Goal: Task Accomplishment & Management: Complete application form

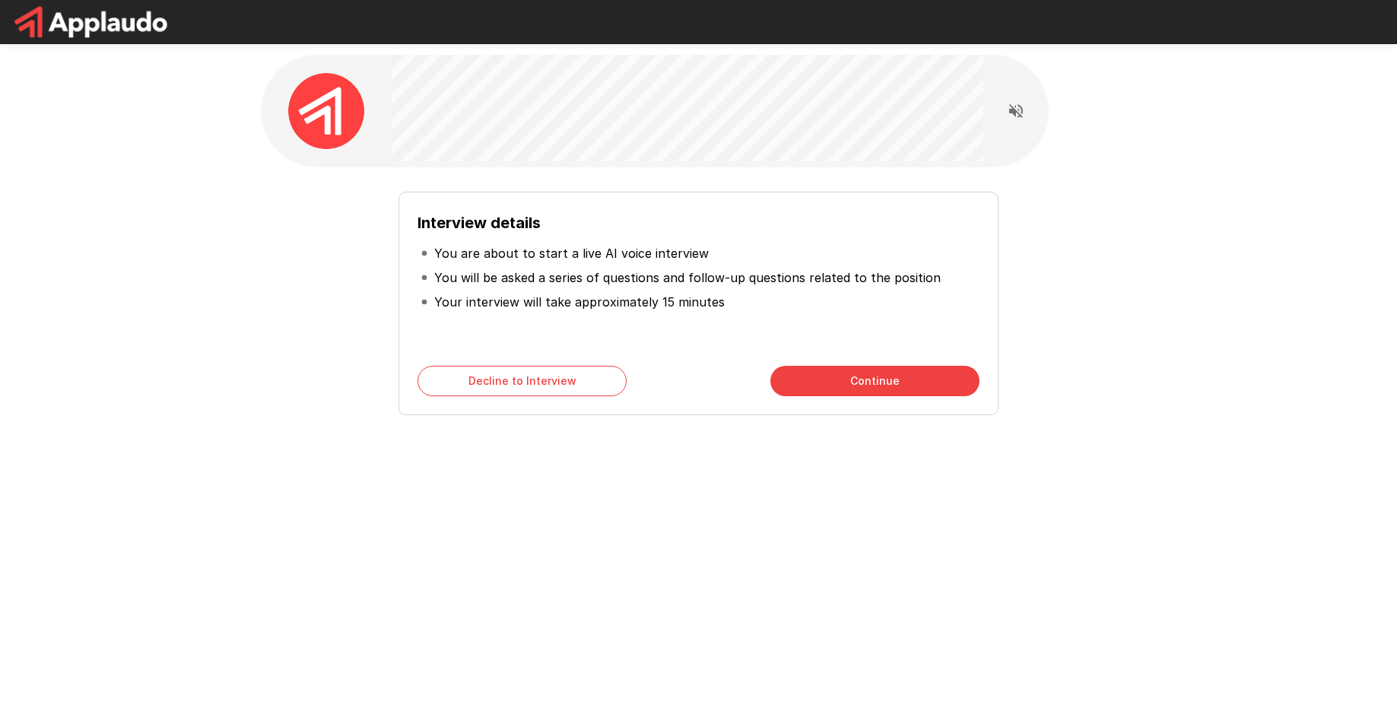
click at [802, 382] on button "Continue" at bounding box center [875, 381] width 209 height 30
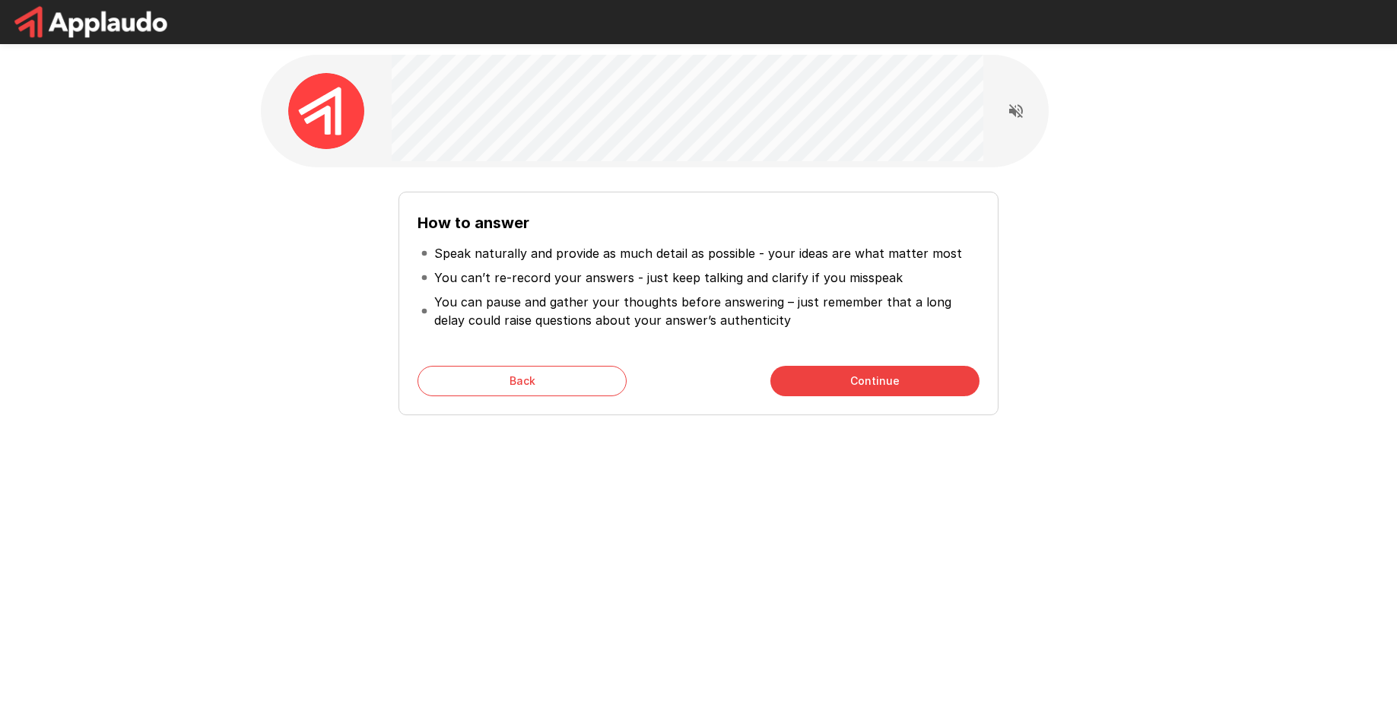
click at [878, 375] on button "Continue" at bounding box center [875, 381] width 209 height 30
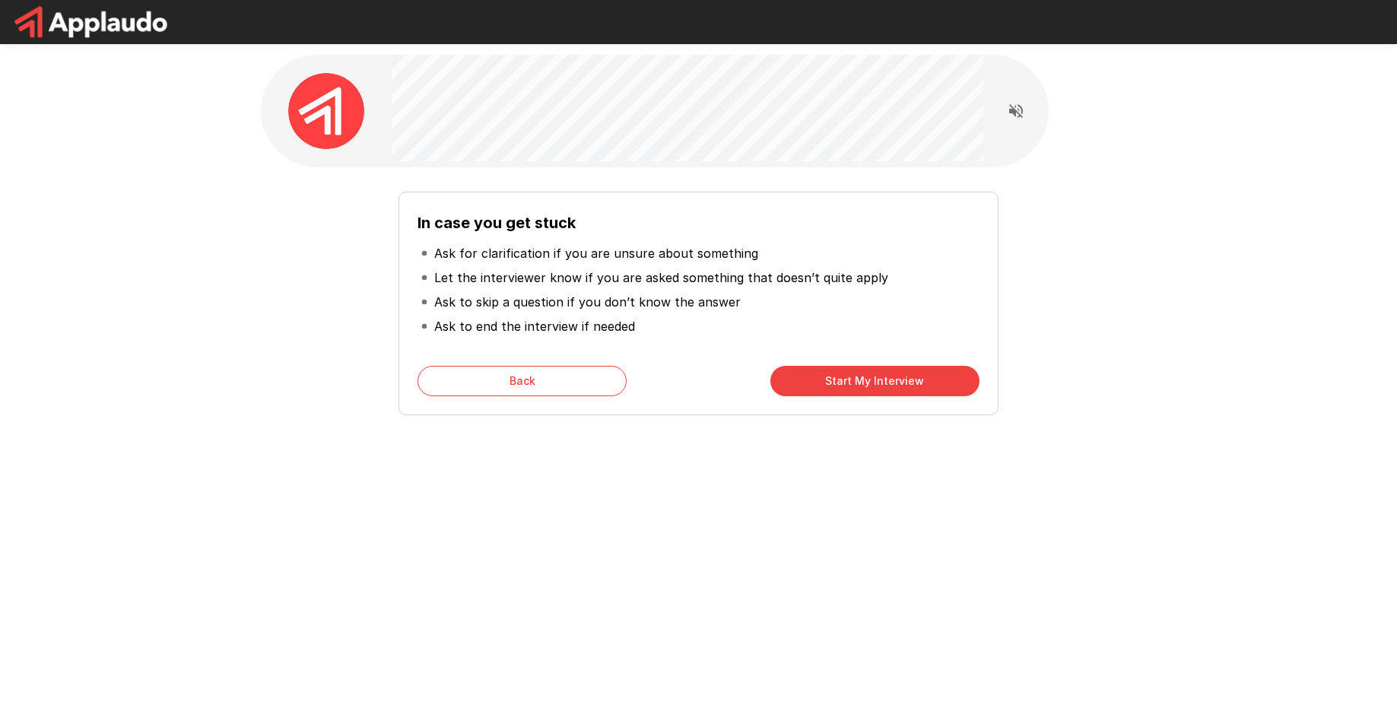
click at [812, 379] on button "Start My Interview" at bounding box center [875, 381] width 209 height 30
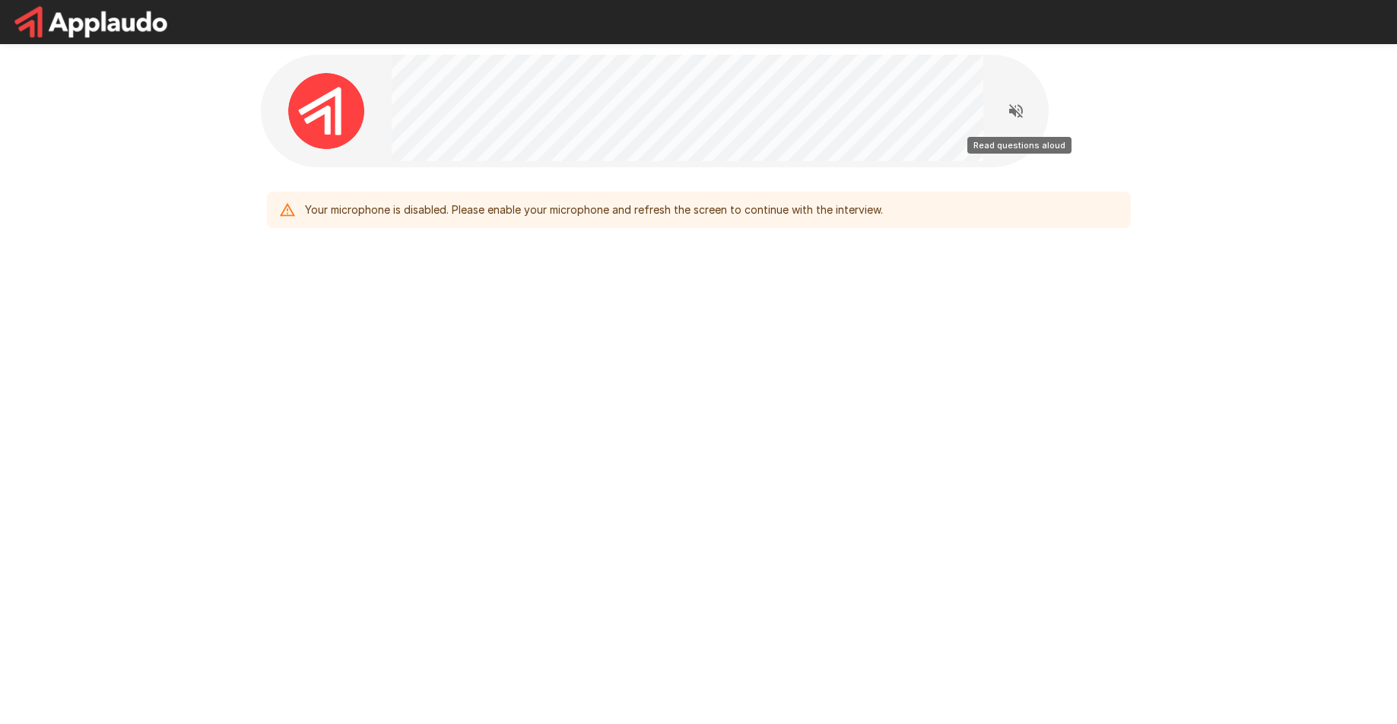
click at [1014, 108] on icon "Read questions aloud" at bounding box center [1016, 111] width 14 height 14
click at [633, 518] on div "Your microphone is disabled. Please enable your microphone and refresh the scre…" at bounding box center [698, 362] width 1397 height 724
click at [544, 206] on div "Your microphone is disabled. Please enable your microphone and refresh the scre…" at bounding box center [594, 209] width 578 height 27
click at [618, 272] on div "Your microphone is disabled. Please enable your microphone and refresh the scre…" at bounding box center [699, 178] width 913 height 356
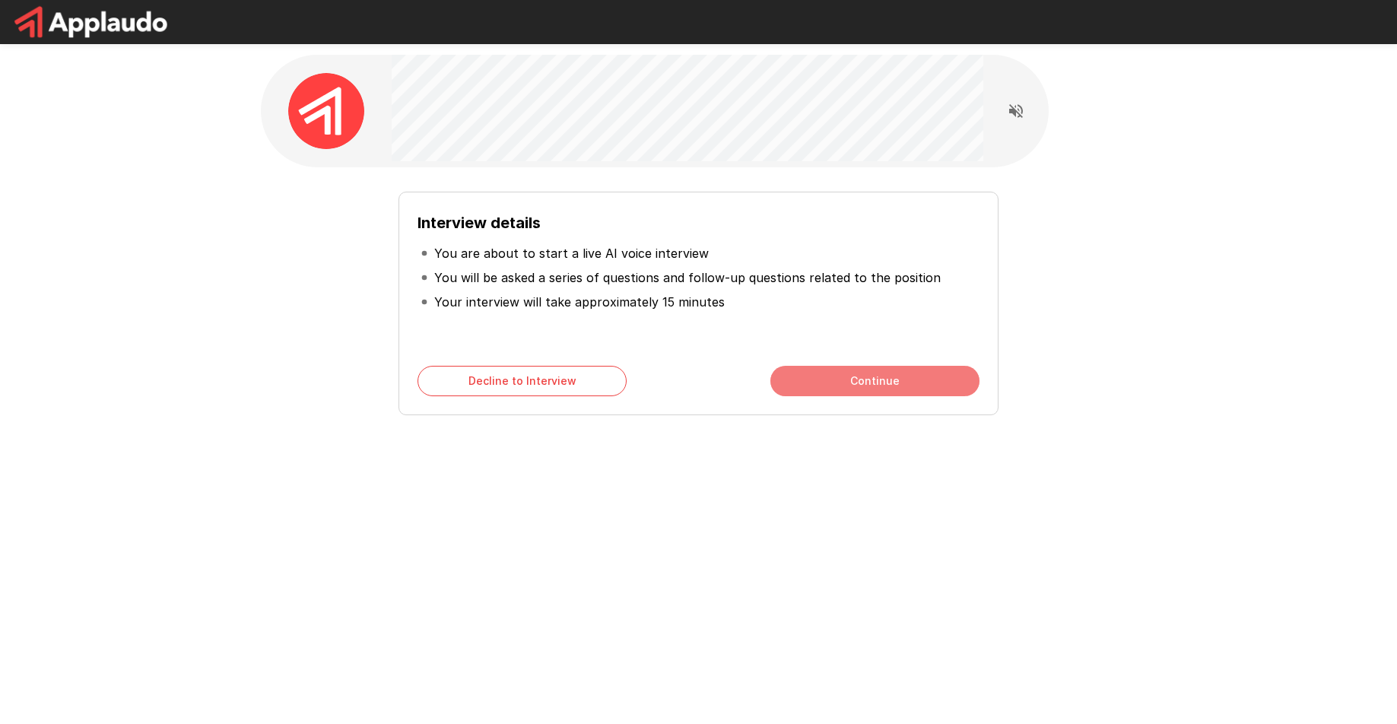
click at [808, 386] on button "Continue" at bounding box center [875, 381] width 209 height 30
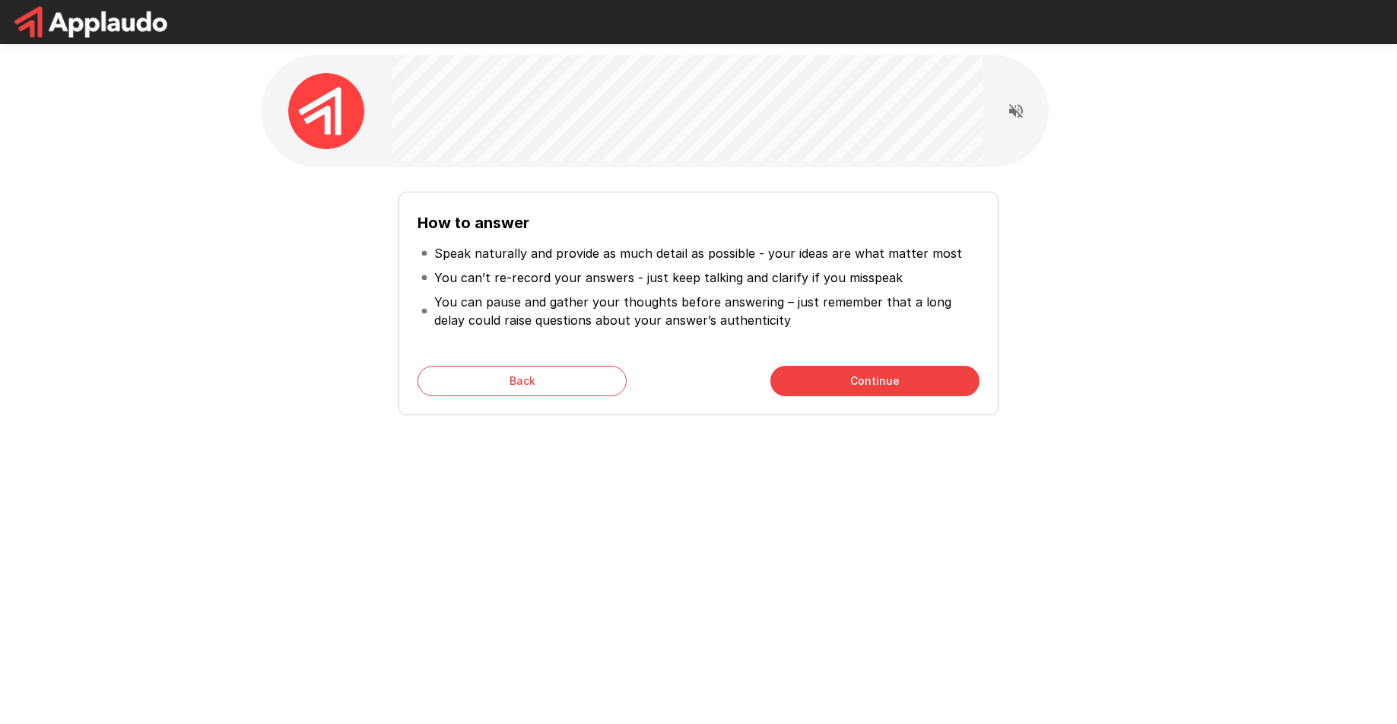
click at [808, 386] on button "Continue" at bounding box center [875, 381] width 209 height 30
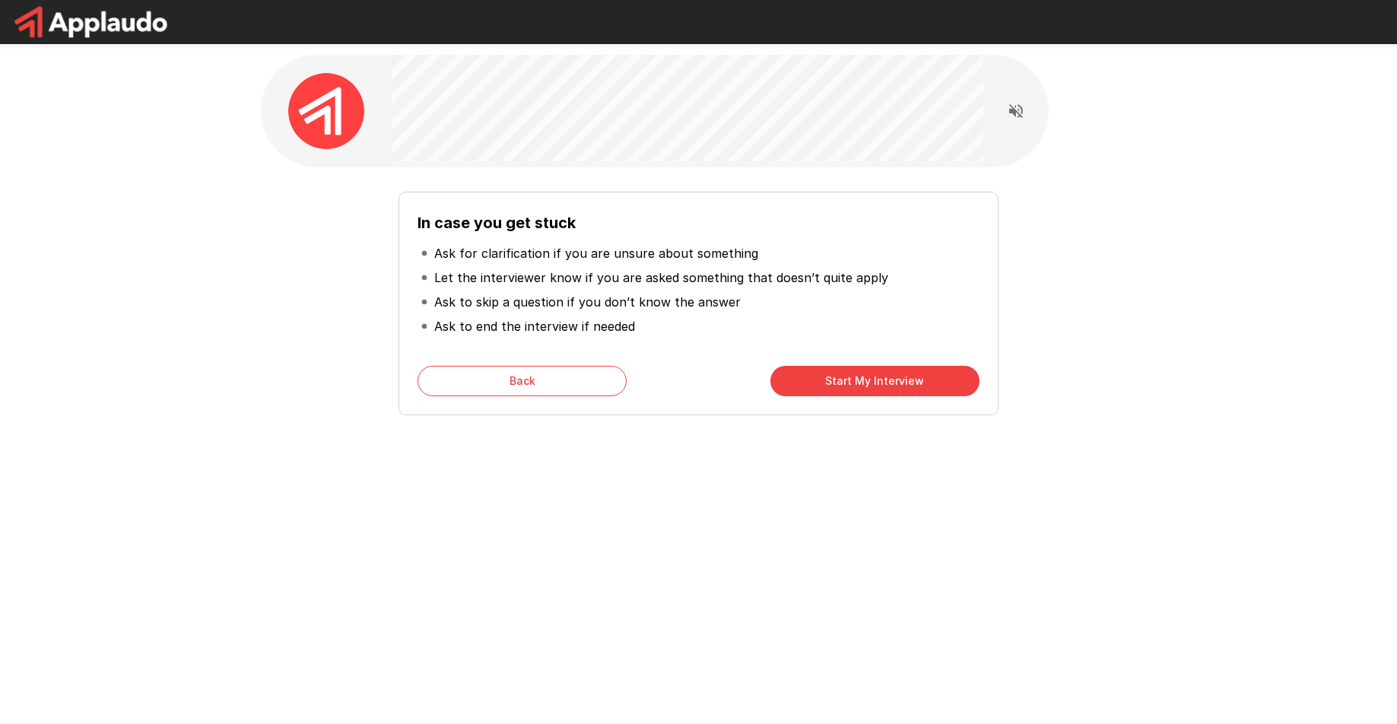
click at [808, 386] on button "Start My Interview" at bounding box center [875, 381] width 209 height 30
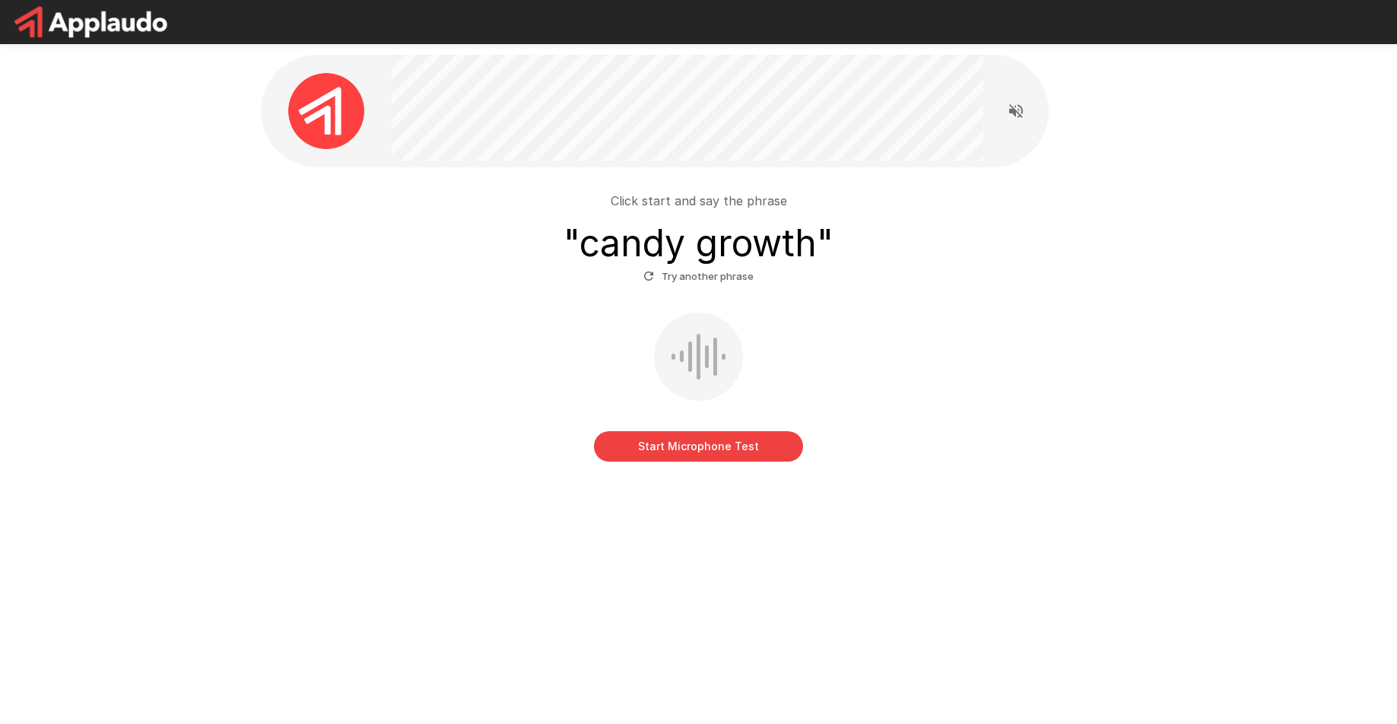
click at [702, 362] on div at bounding box center [698, 357] width 89 height 88
click at [720, 441] on button "Start Microphone Test" at bounding box center [698, 446] width 209 height 30
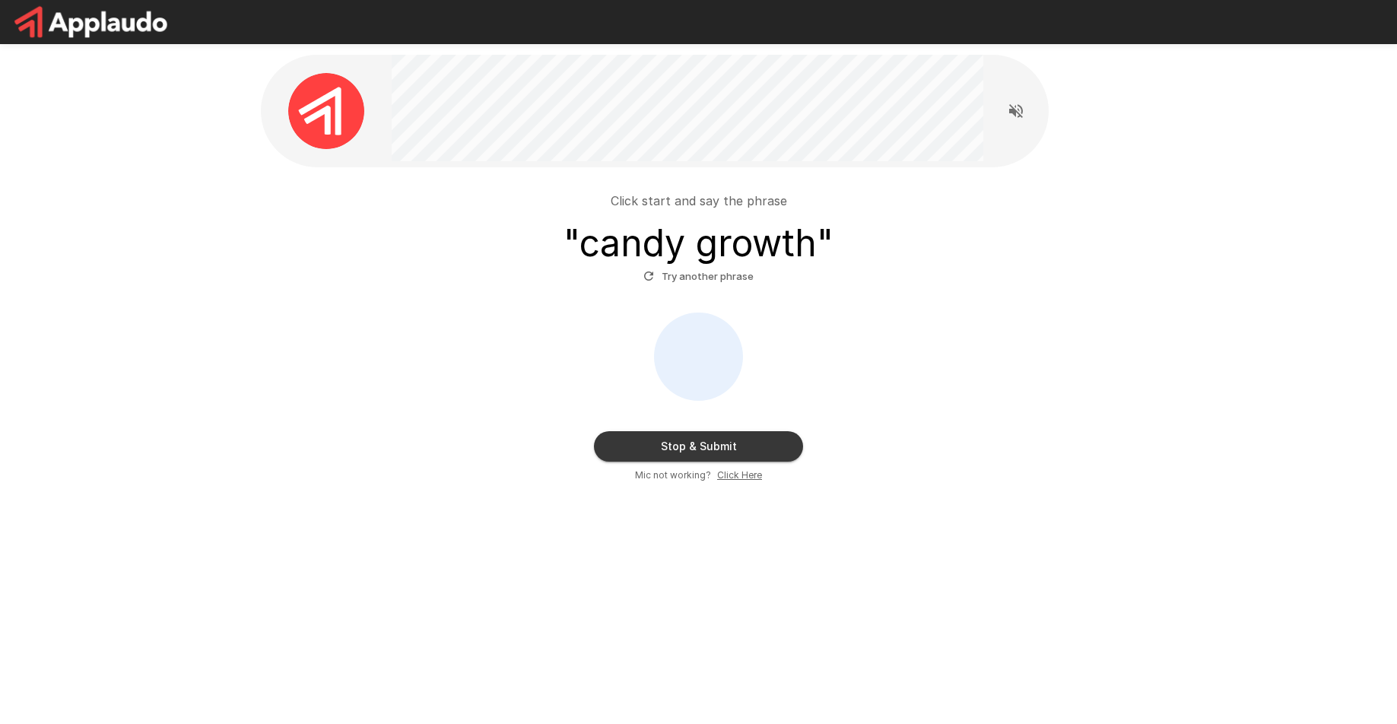
click at [730, 435] on button "Stop & Submit" at bounding box center [698, 446] width 209 height 30
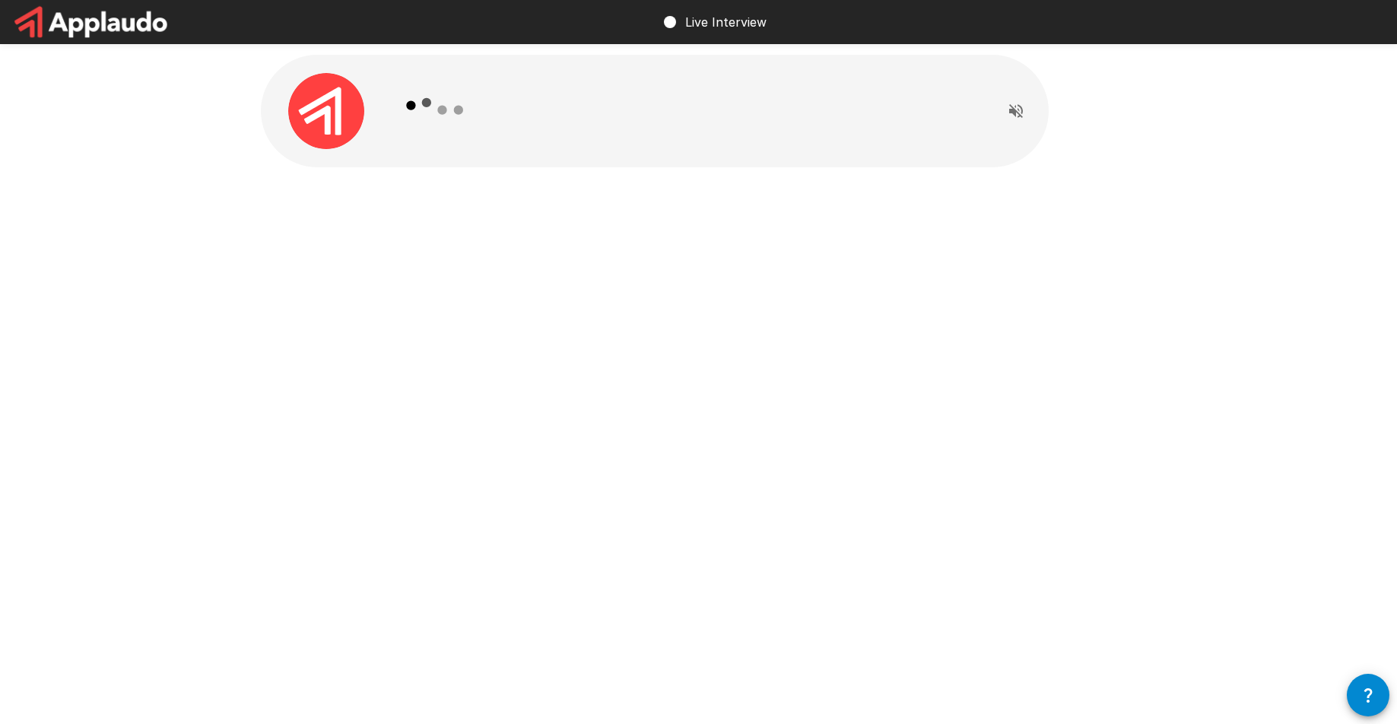
click at [357, 215] on div at bounding box center [699, 144] width 913 height 289
click at [1024, 109] on icon "Read questions aloud" at bounding box center [1016, 111] width 18 height 18
click at [765, 246] on div at bounding box center [699, 144] width 913 height 289
click at [609, 304] on div "Live Interview" at bounding box center [698, 362] width 1397 height 724
click at [1376, 691] on icon "button" at bounding box center [1368, 695] width 18 height 18
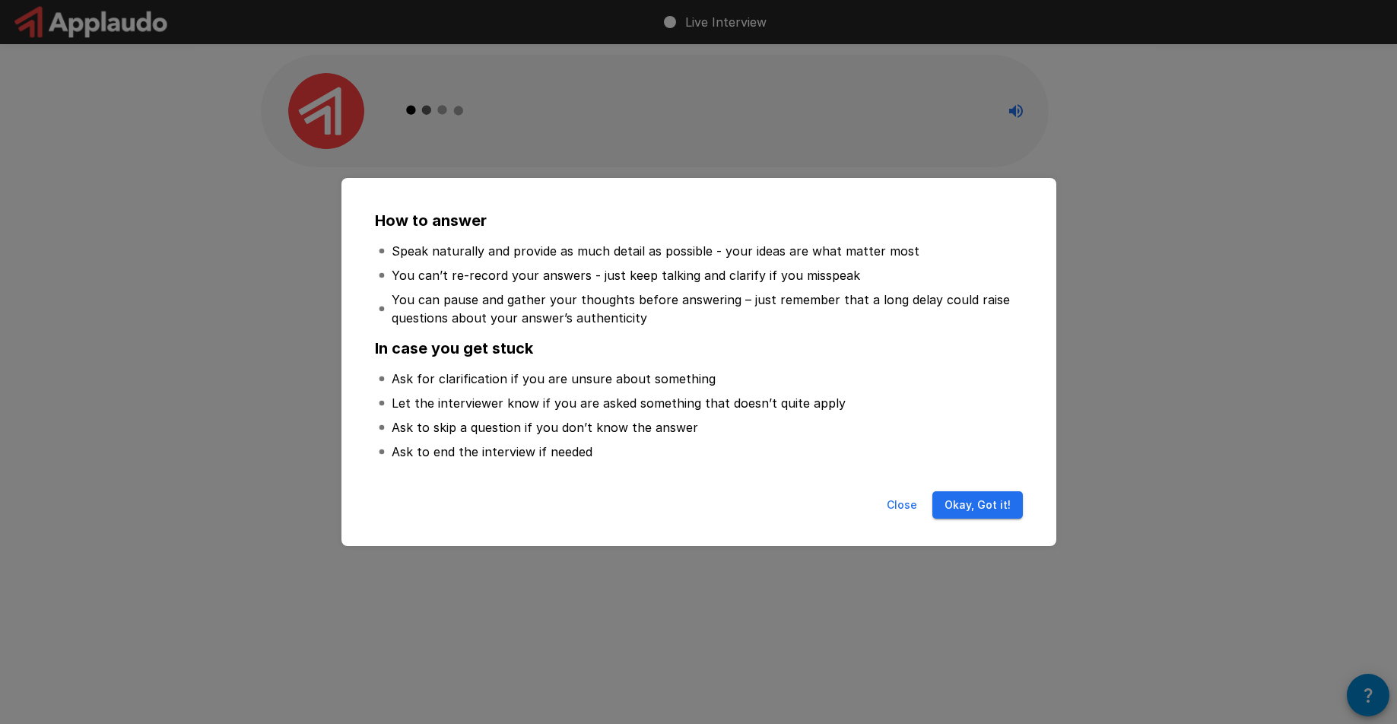
click at [974, 500] on button "Okay, Got it!" at bounding box center [978, 505] width 91 height 28
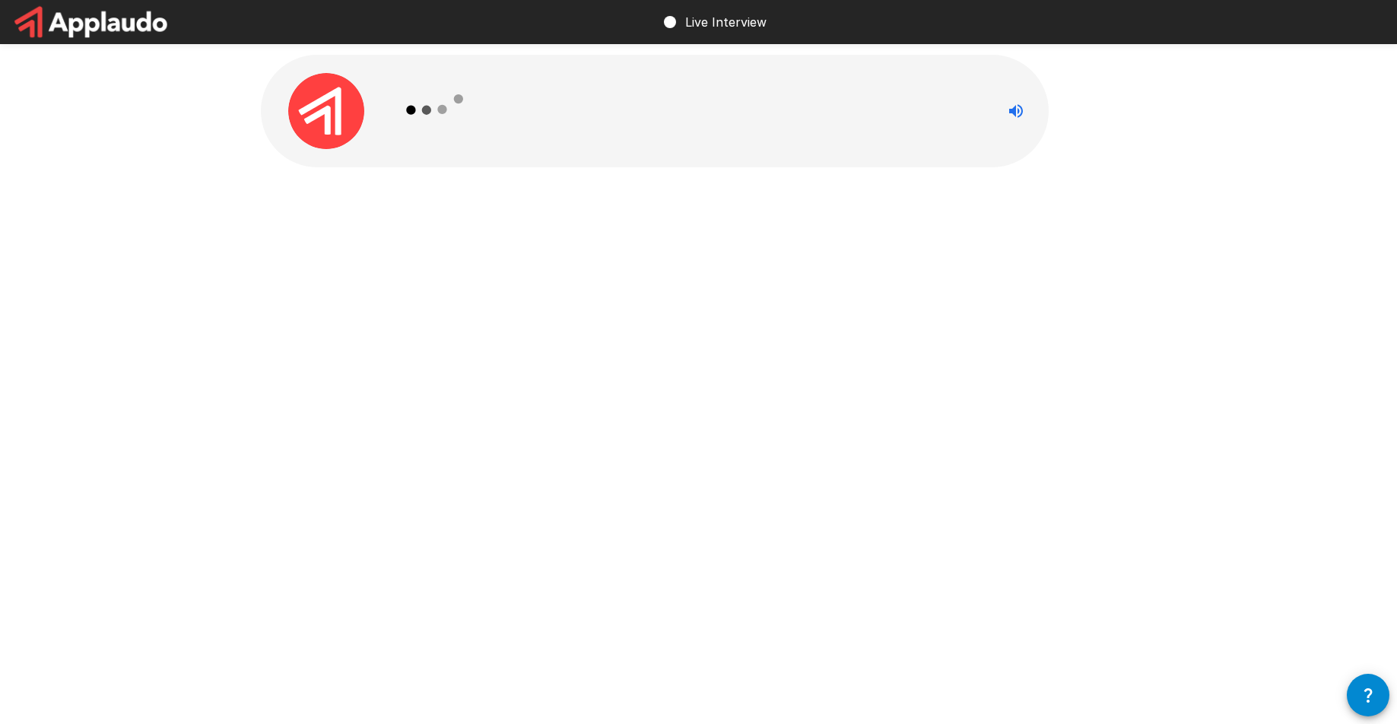
click at [831, 380] on div "Live Interview" at bounding box center [698, 362] width 1397 height 724
click at [732, 210] on div at bounding box center [699, 144] width 913 height 289
click at [1009, 106] on icon "Stop reading questions aloud" at bounding box center [1016, 111] width 18 height 18
click at [1009, 106] on icon "Read questions aloud" at bounding box center [1016, 111] width 18 height 18
click at [271, 172] on div at bounding box center [699, 144] width 913 height 289
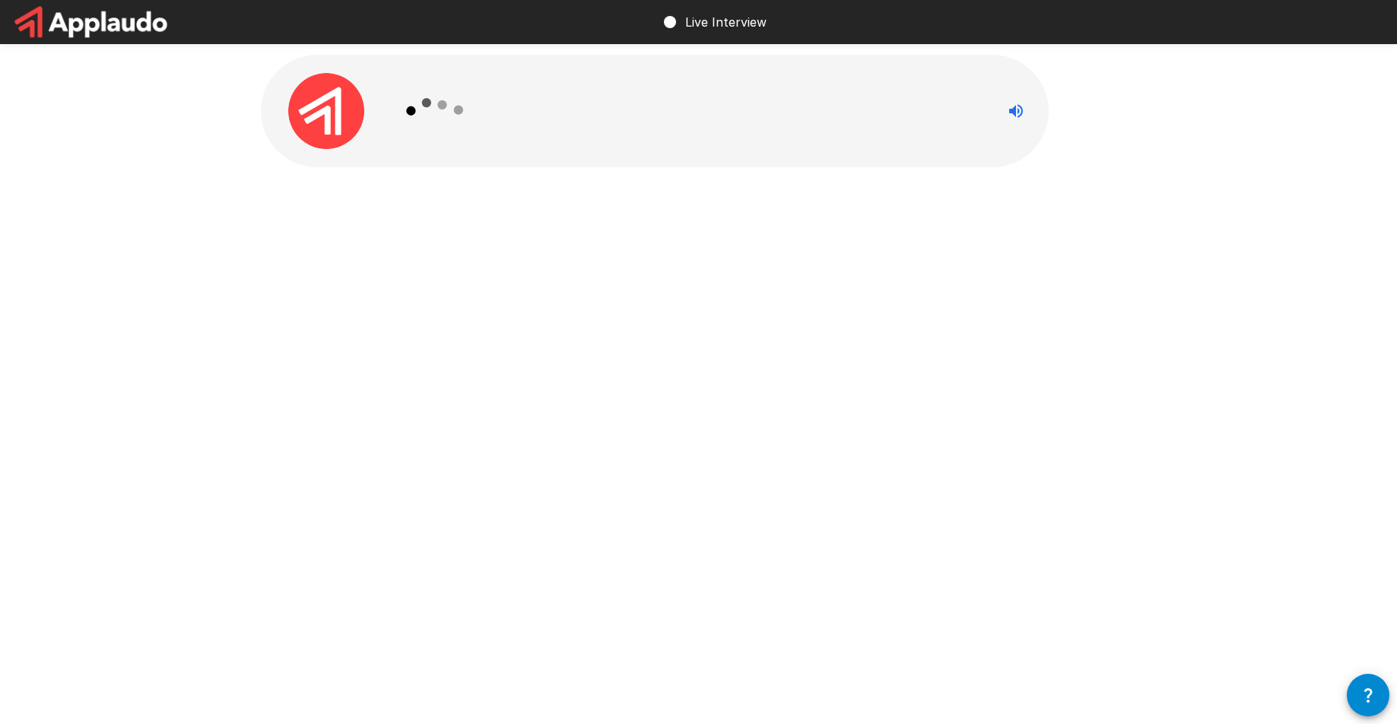
click at [450, 80] on icon at bounding box center [436, 110] width 88 height 88
click at [629, 329] on div "Live Interview" at bounding box center [698, 362] width 1397 height 724
click at [583, 521] on div "Live Interview" at bounding box center [698, 362] width 1397 height 724
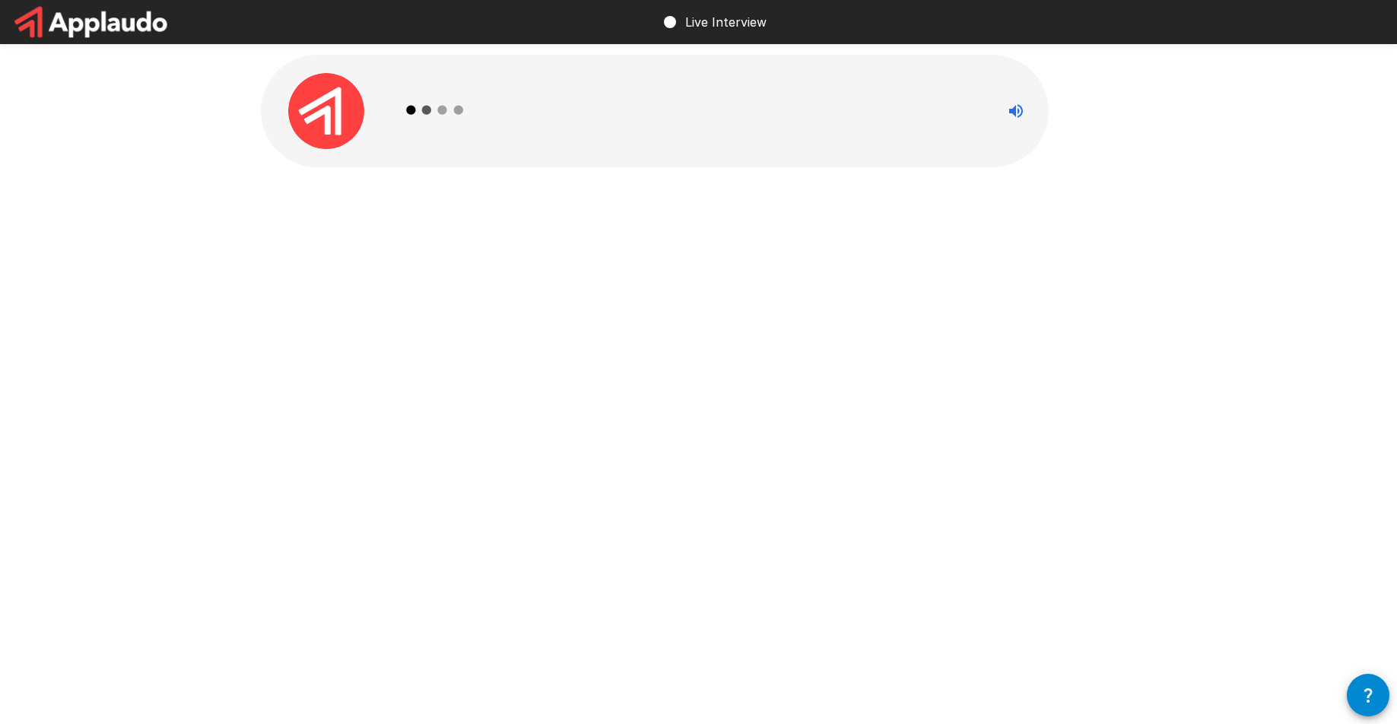
click at [682, 40] on div "Live Interview" at bounding box center [714, 22] width 106 height 43
click at [30, 33] on img at bounding box center [91, 22] width 183 height 44
click at [437, 316] on div "Live Interview" at bounding box center [698, 362] width 1397 height 724
click at [602, 148] on div at bounding box center [688, 111] width 592 height 113
drag, startPoint x: 602, startPoint y: 148, endPoint x: 535, endPoint y: 138, distance: 66.8
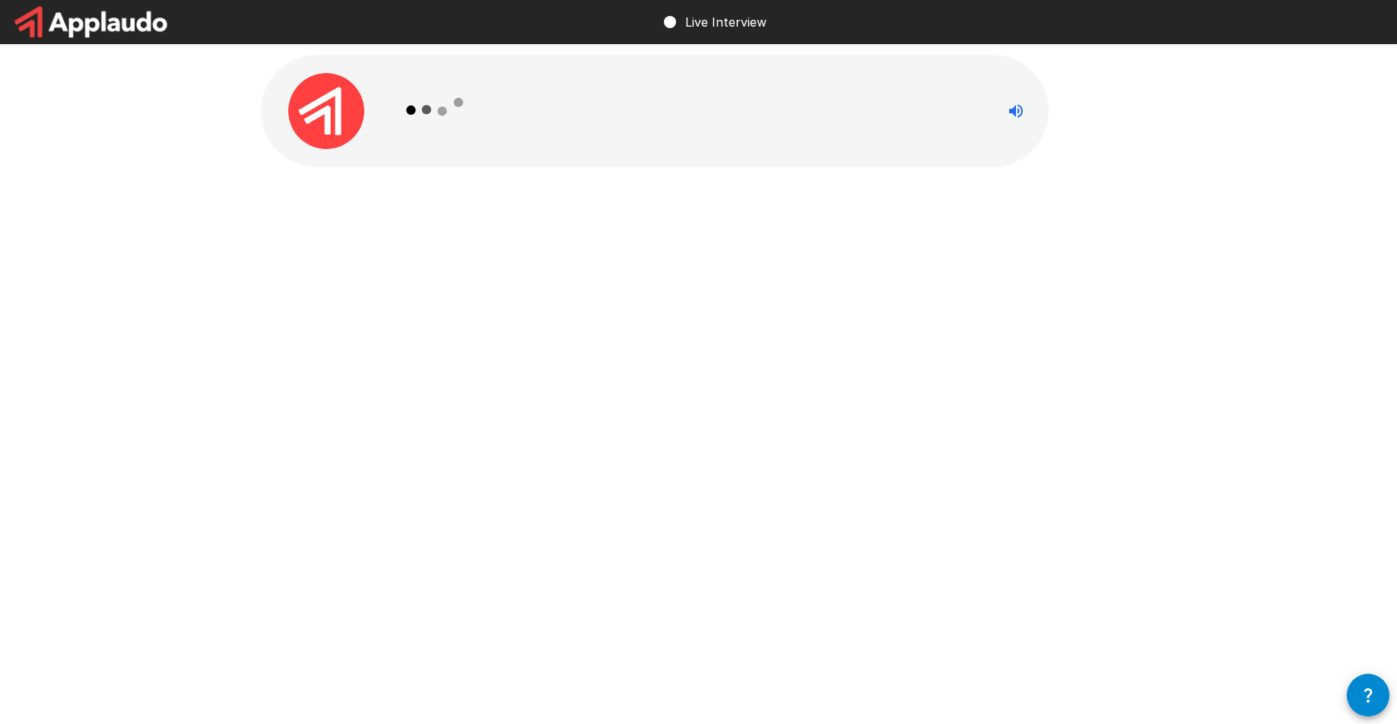
click at [599, 147] on div at bounding box center [688, 111] width 592 height 113
drag, startPoint x: 378, startPoint y: 132, endPoint x: 353, endPoint y: 123, distance: 26.5
click at [378, 132] on div at bounding box center [327, 111] width 132 height 76
click at [334, 118] on img at bounding box center [326, 111] width 76 height 76
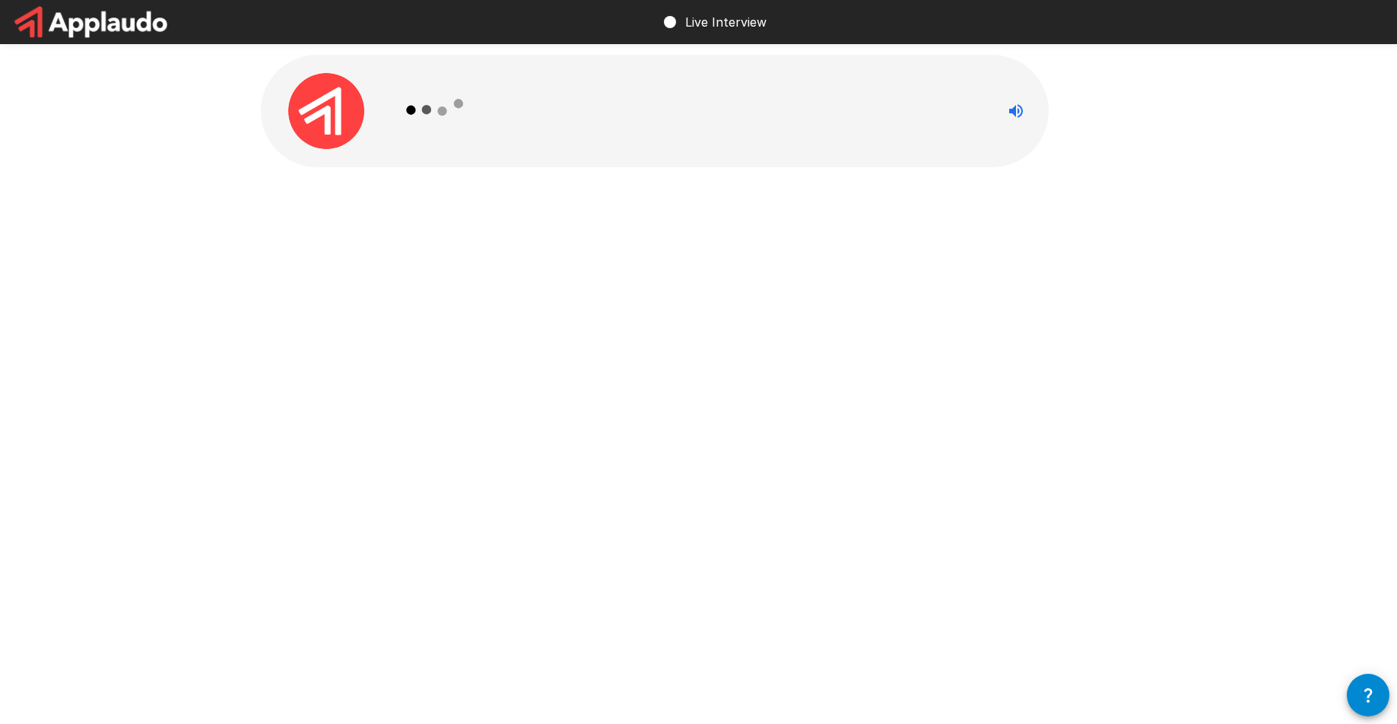
click at [1171, 411] on div "Live Interview" at bounding box center [698, 362] width 1397 height 724
drag, startPoint x: 838, startPoint y: 412, endPoint x: 567, endPoint y: 328, distance: 284.4
click at [835, 414] on div "Live Interview" at bounding box center [698, 362] width 1397 height 724
click at [480, 246] on div at bounding box center [699, 144] width 913 height 289
click at [323, 364] on div "Live Interview" at bounding box center [698, 362] width 1397 height 724
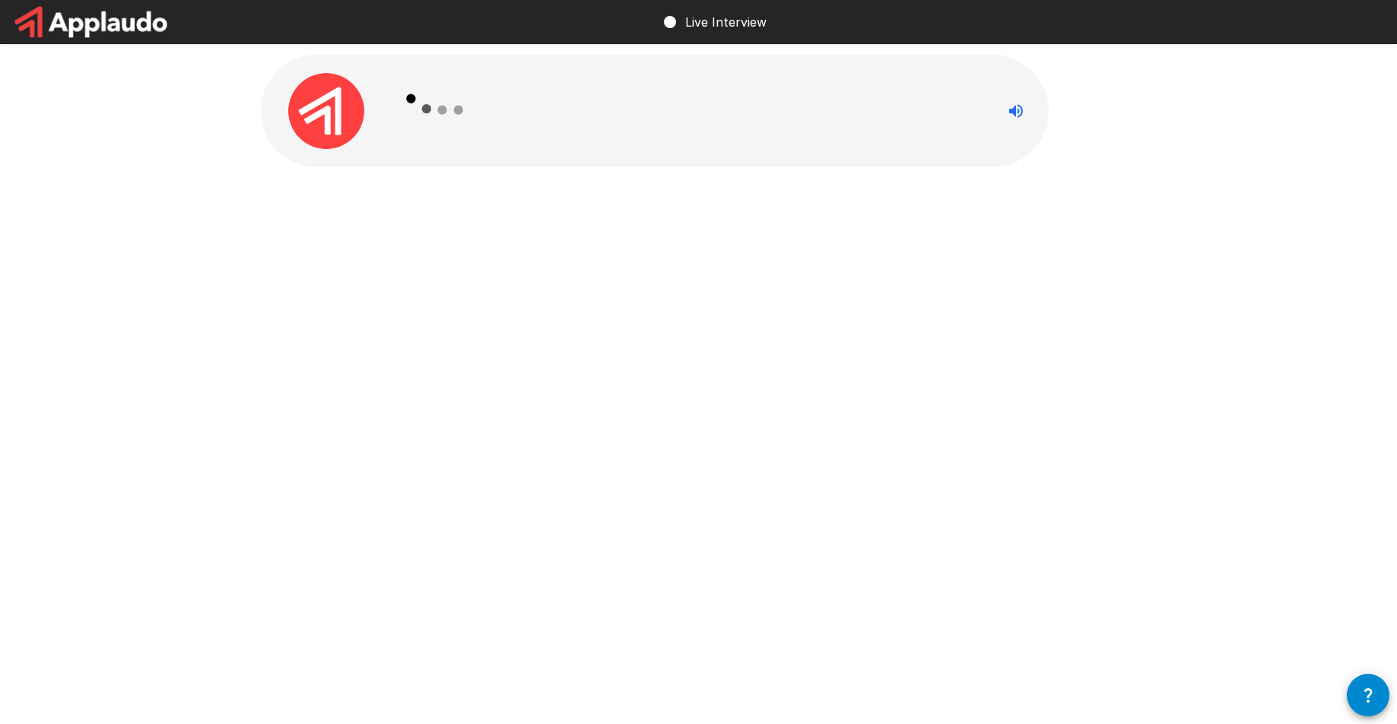
drag, startPoint x: 696, startPoint y: 462, endPoint x: 718, endPoint y: 430, distance: 39.5
click at [699, 462] on div "Live Interview" at bounding box center [698, 362] width 1397 height 724
drag, startPoint x: 764, startPoint y: 366, endPoint x: 542, endPoint y: 273, distance: 240.7
click at [764, 366] on div "Live Interview" at bounding box center [698, 362] width 1397 height 724
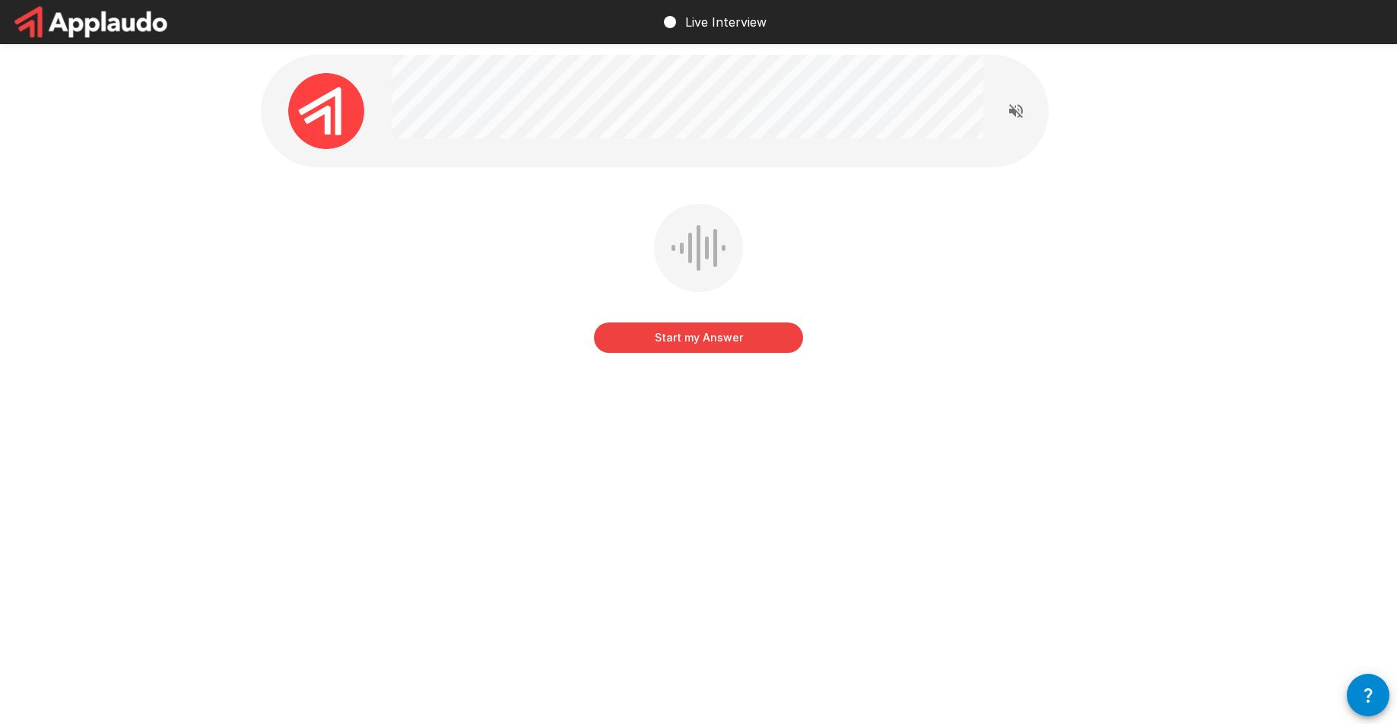
click at [1021, 114] on icon "Read questions aloud" at bounding box center [1016, 111] width 18 height 18
click at [673, 348] on button "Start my Answer" at bounding box center [698, 338] width 209 height 30
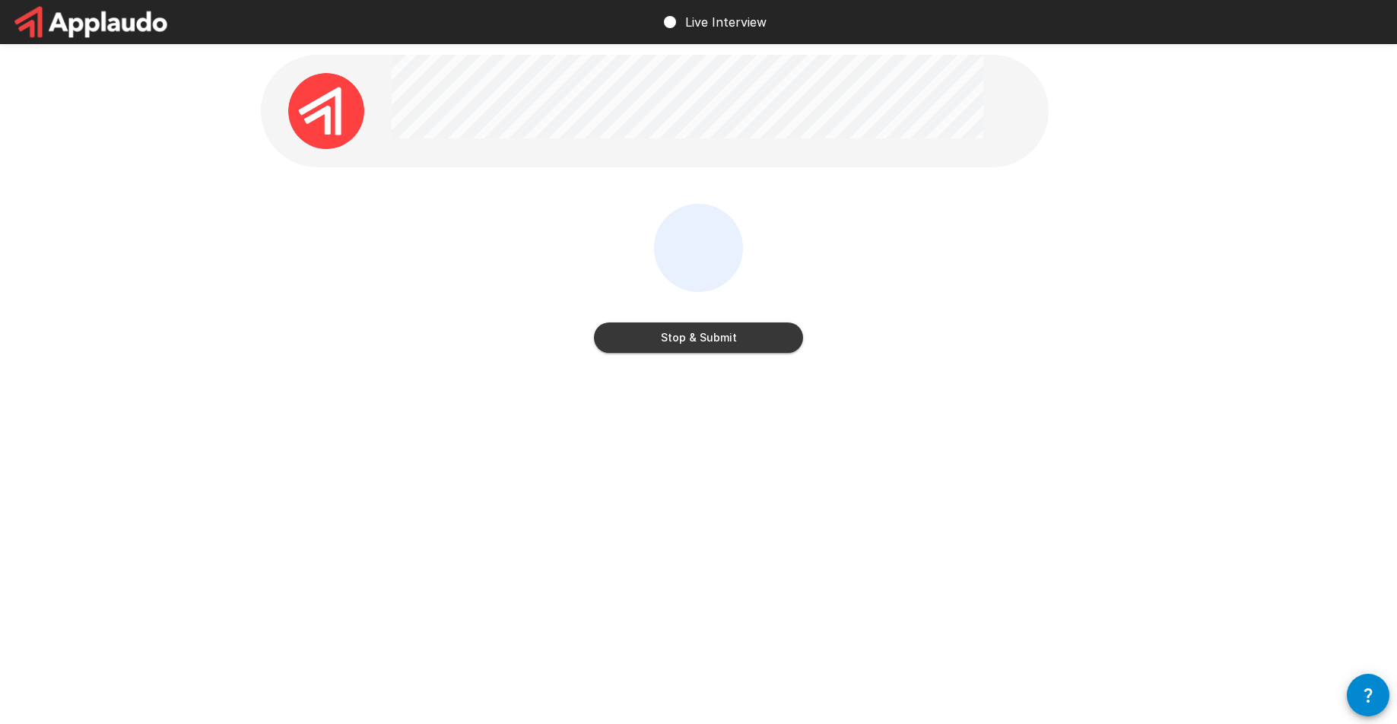
click at [676, 344] on button "Stop & Submit" at bounding box center [698, 338] width 209 height 30
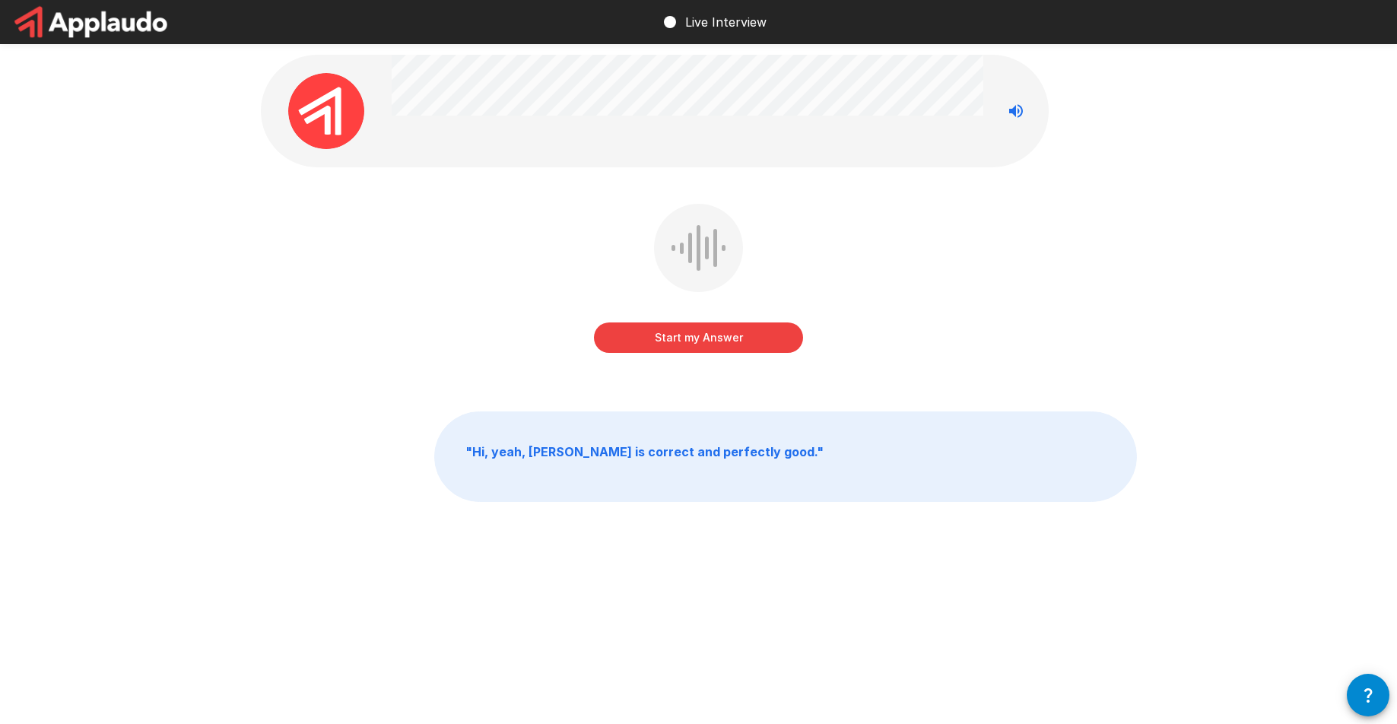
click at [758, 342] on button "Start my Answer" at bounding box center [698, 338] width 209 height 30
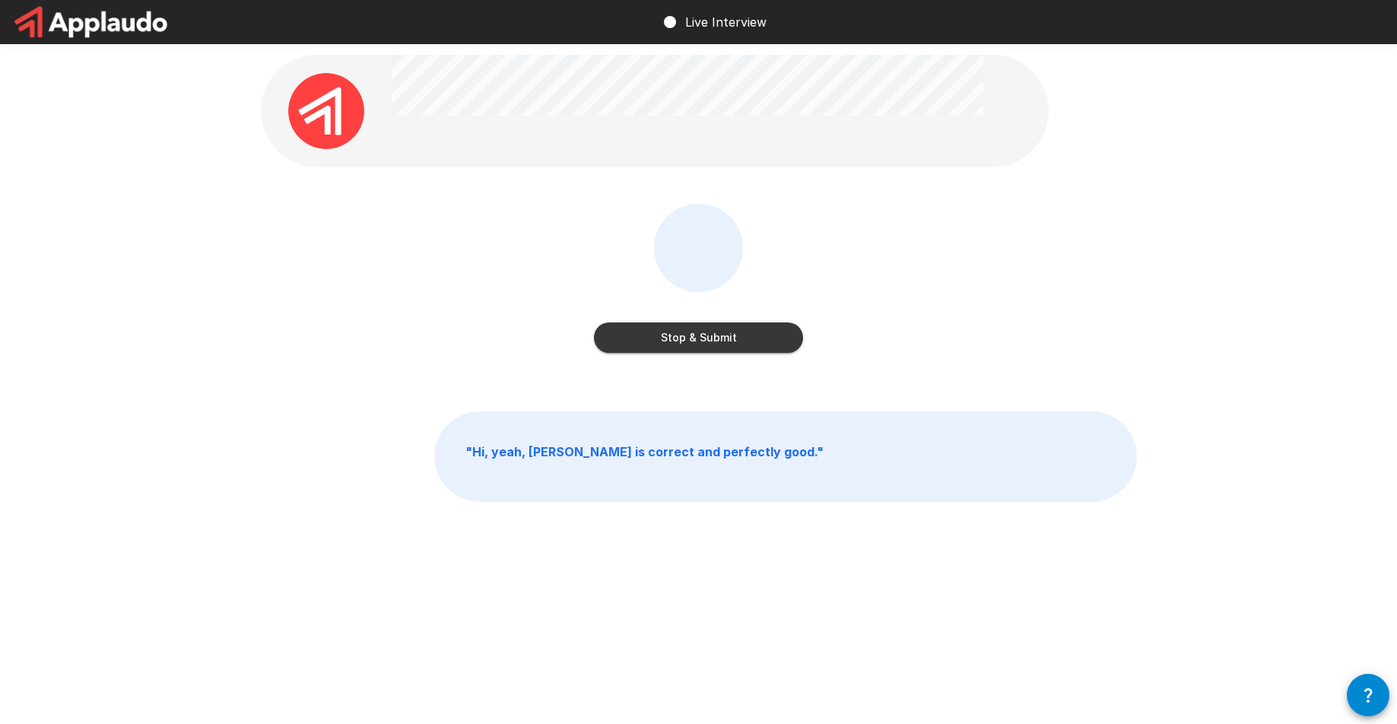
click at [609, 341] on button "Stop & Submit" at bounding box center [698, 338] width 209 height 30
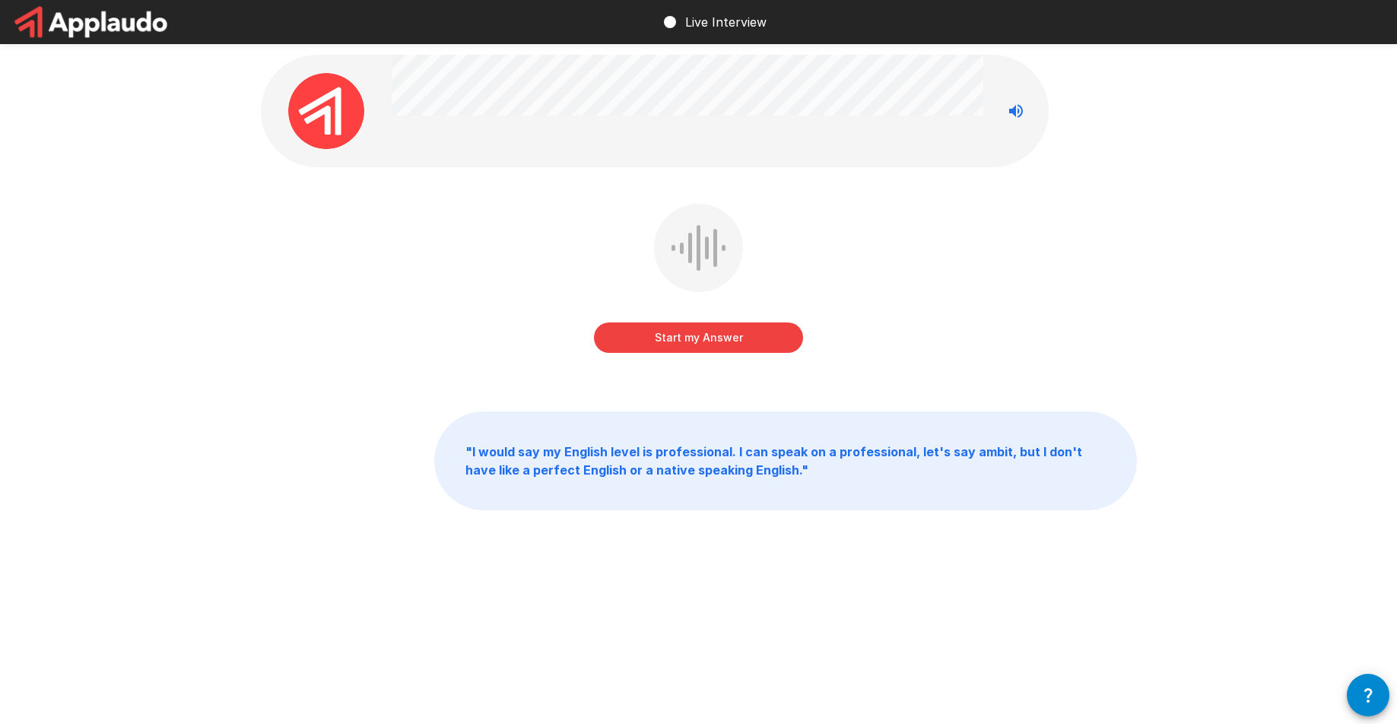
click at [1013, 116] on icon "Stop reading questions aloud" at bounding box center [1016, 111] width 18 height 18
click at [679, 323] on button "Start my Answer" at bounding box center [698, 338] width 209 height 30
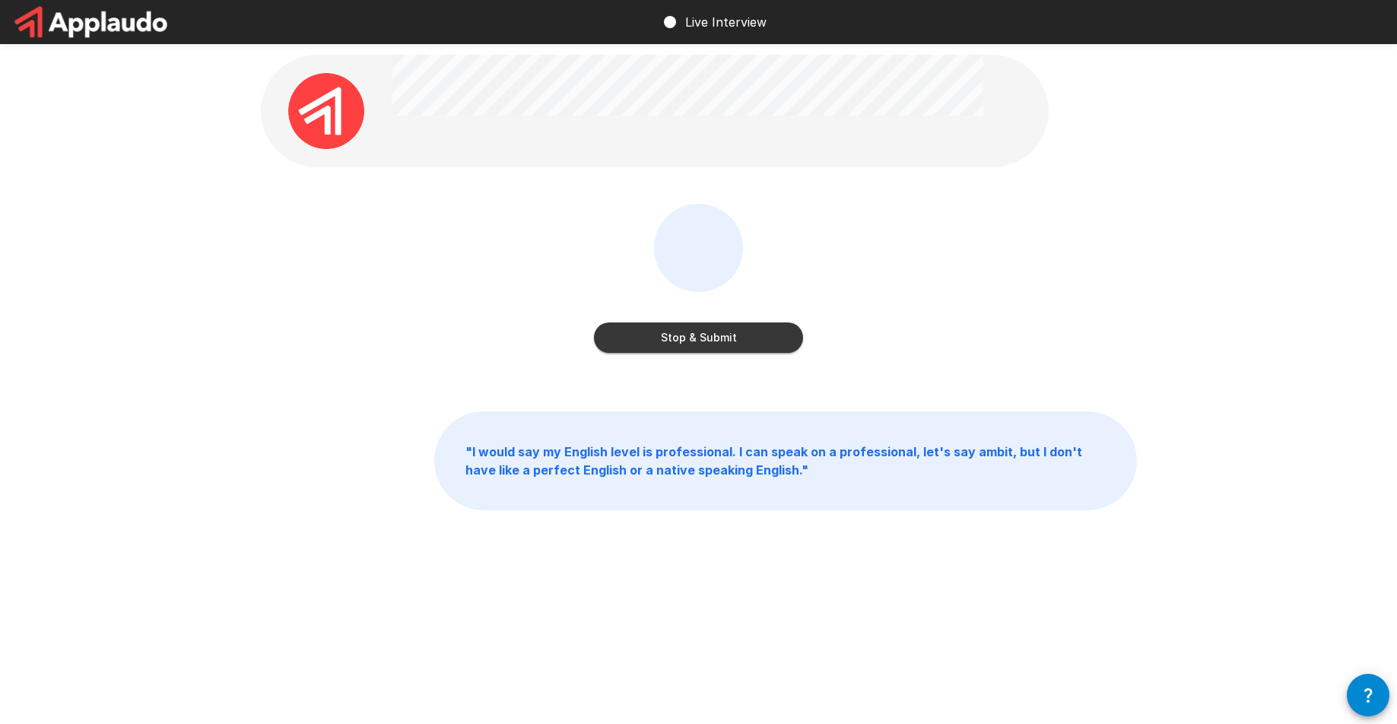
click at [721, 342] on button "Stop & Submit" at bounding box center [698, 338] width 209 height 30
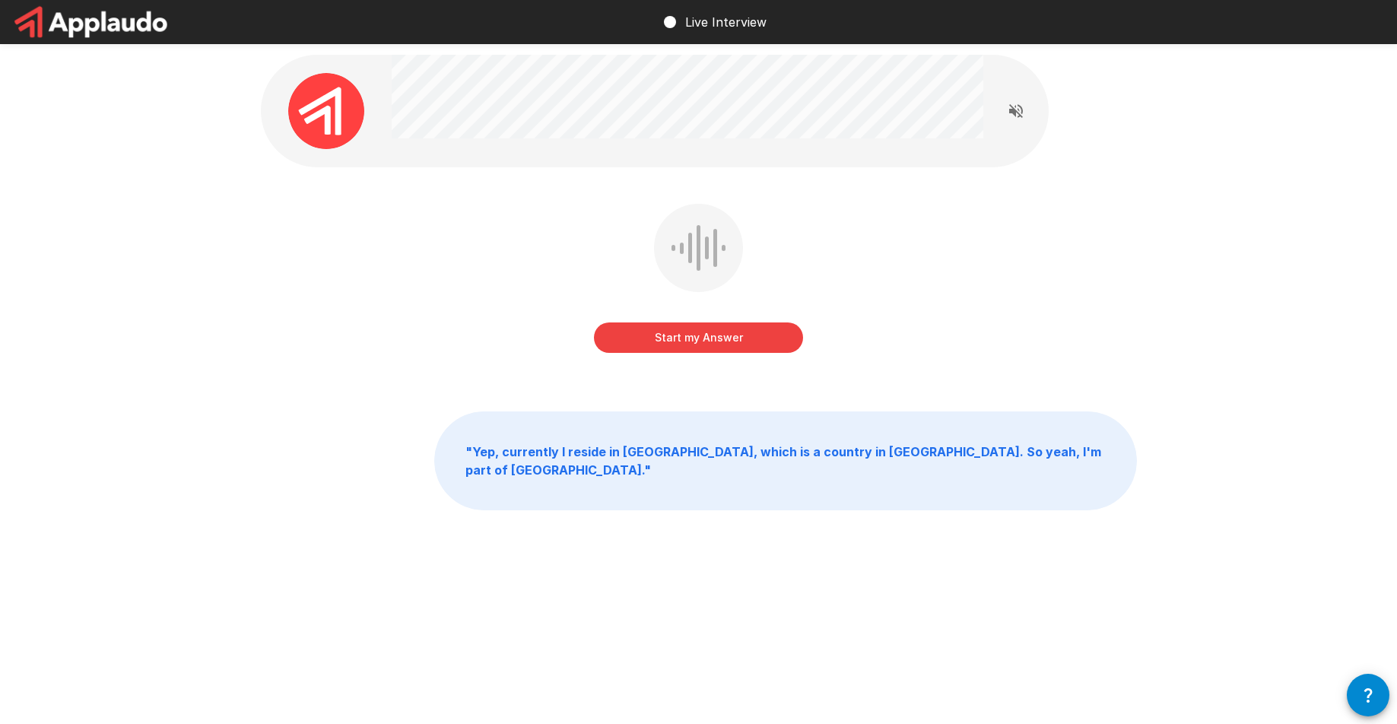
click at [648, 338] on button "Start my Answer" at bounding box center [698, 338] width 209 height 30
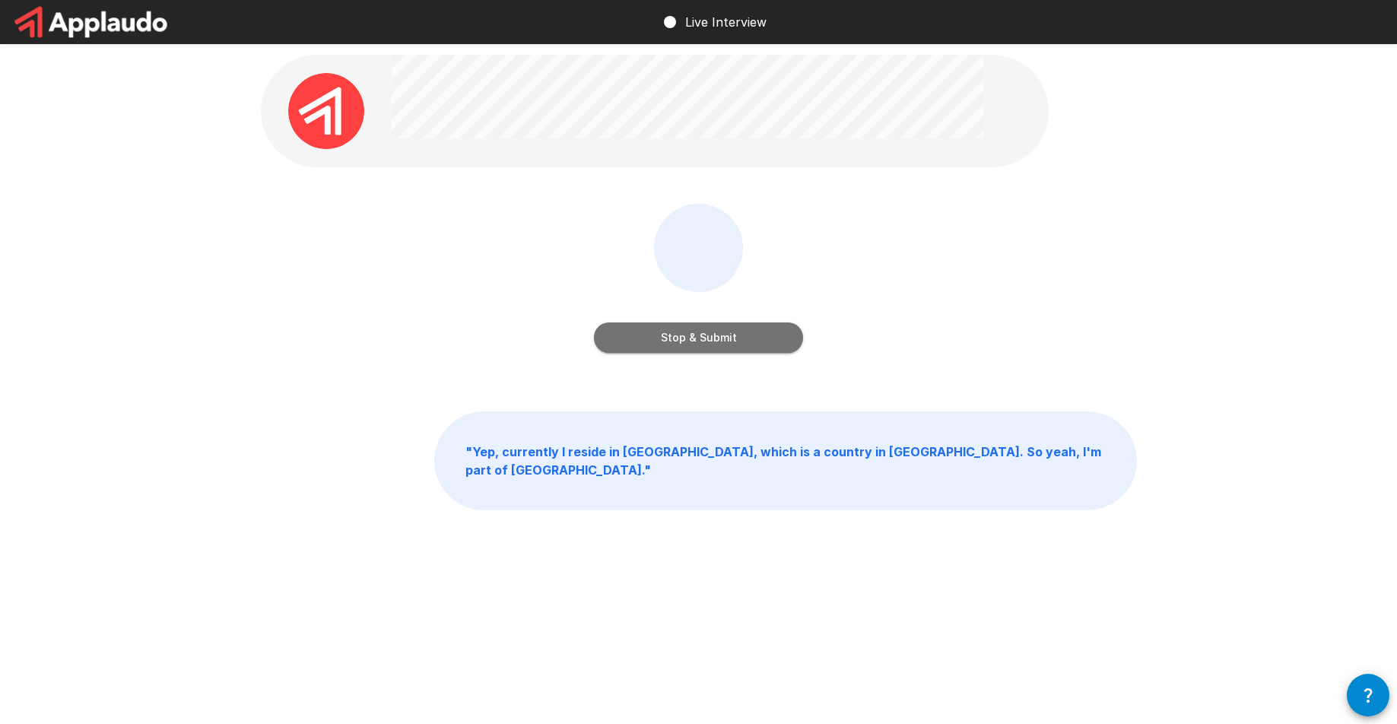
click at [648, 338] on button "Stop & Submit" at bounding box center [698, 338] width 209 height 30
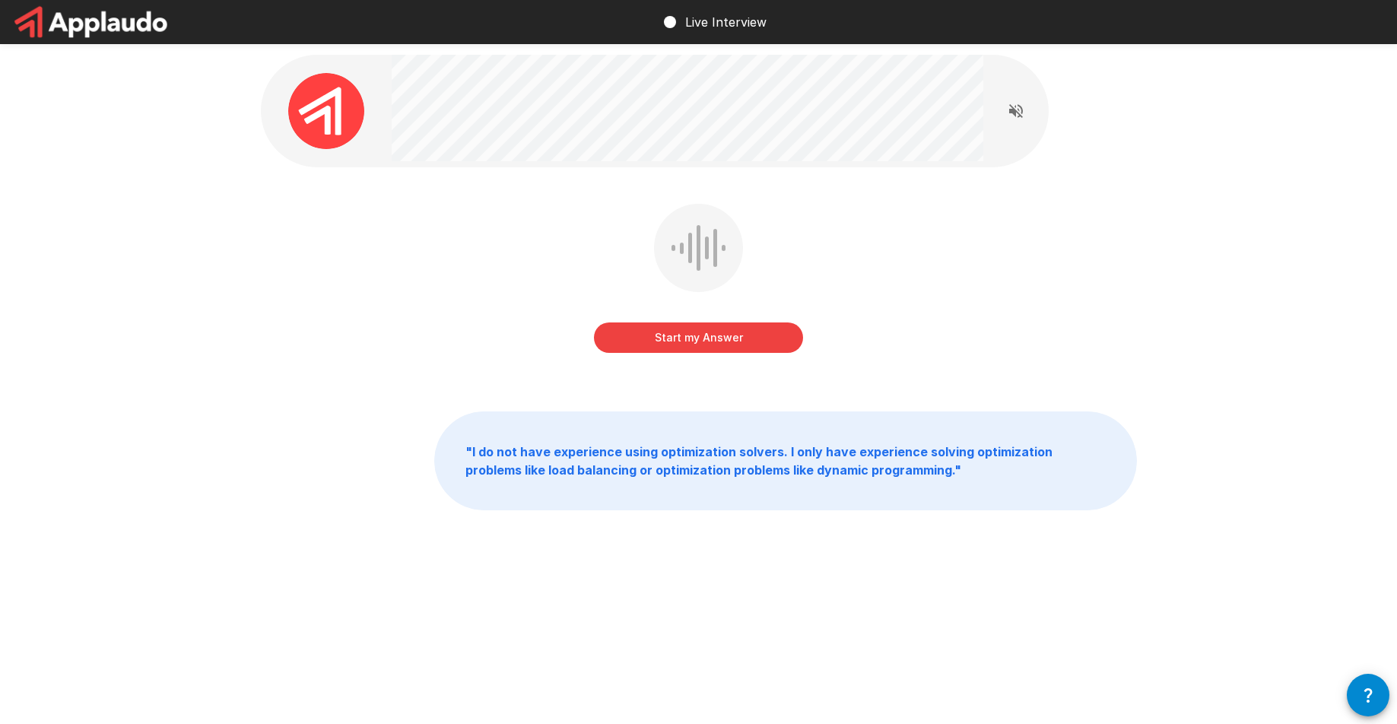
click at [632, 336] on button "Start my Answer" at bounding box center [698, 338] width 209 height 30
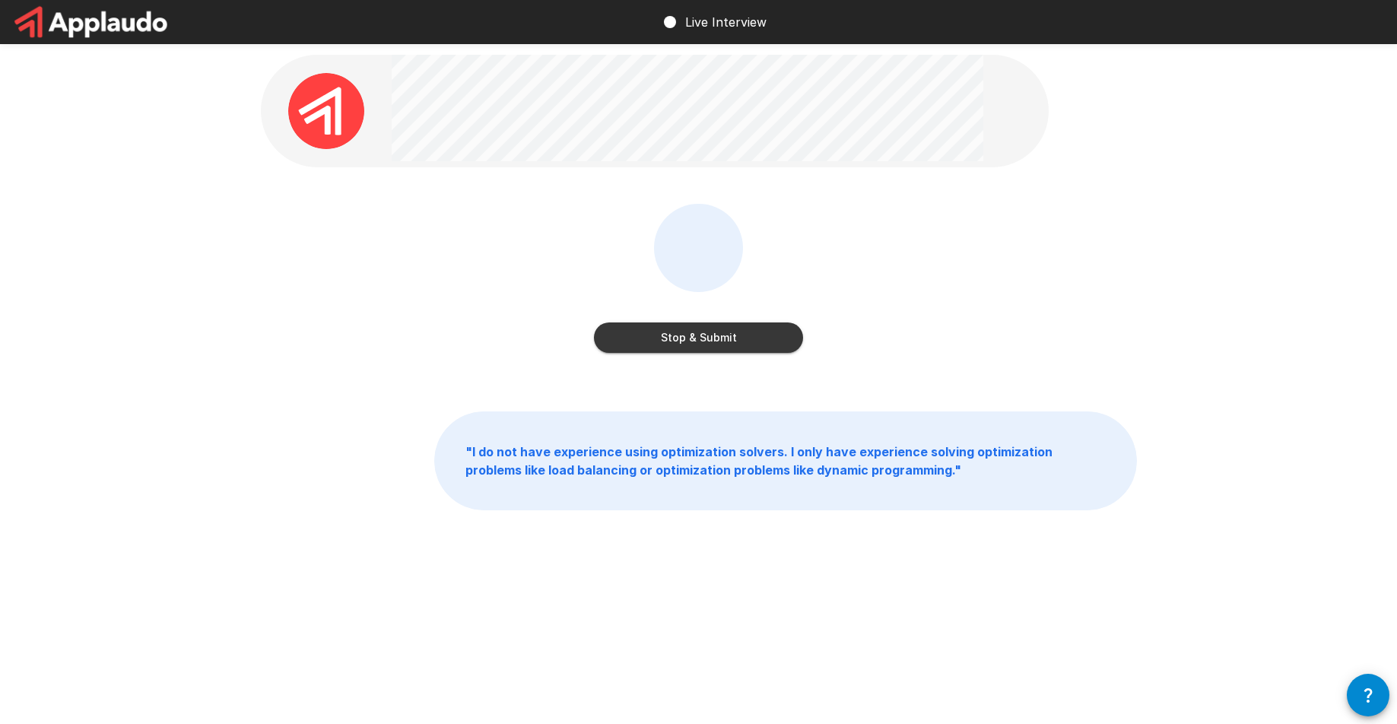
click at [705, 346] on button "Stop & Submit" at bounding box center [698, 338] width 209 height 30
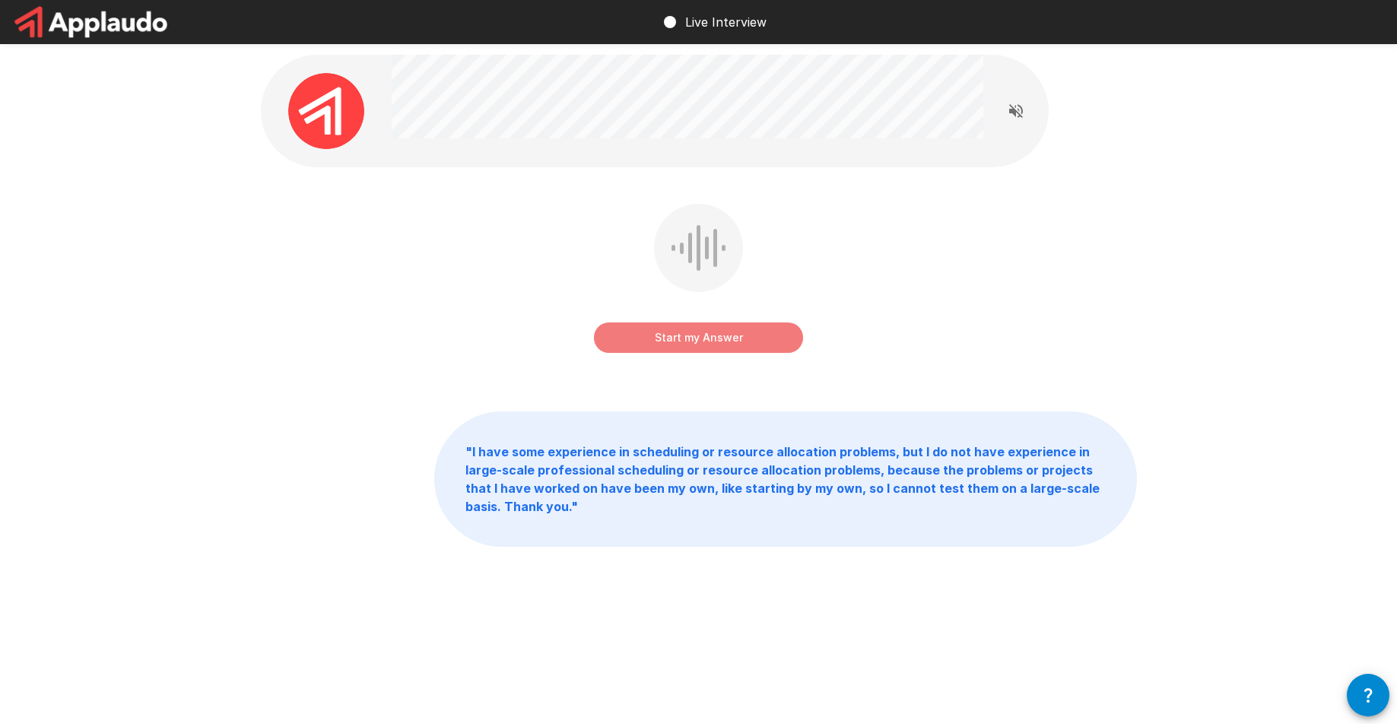
click at [675, 345] on button "Start my Answer" at bounding box center [698, 338] width 209 height 30
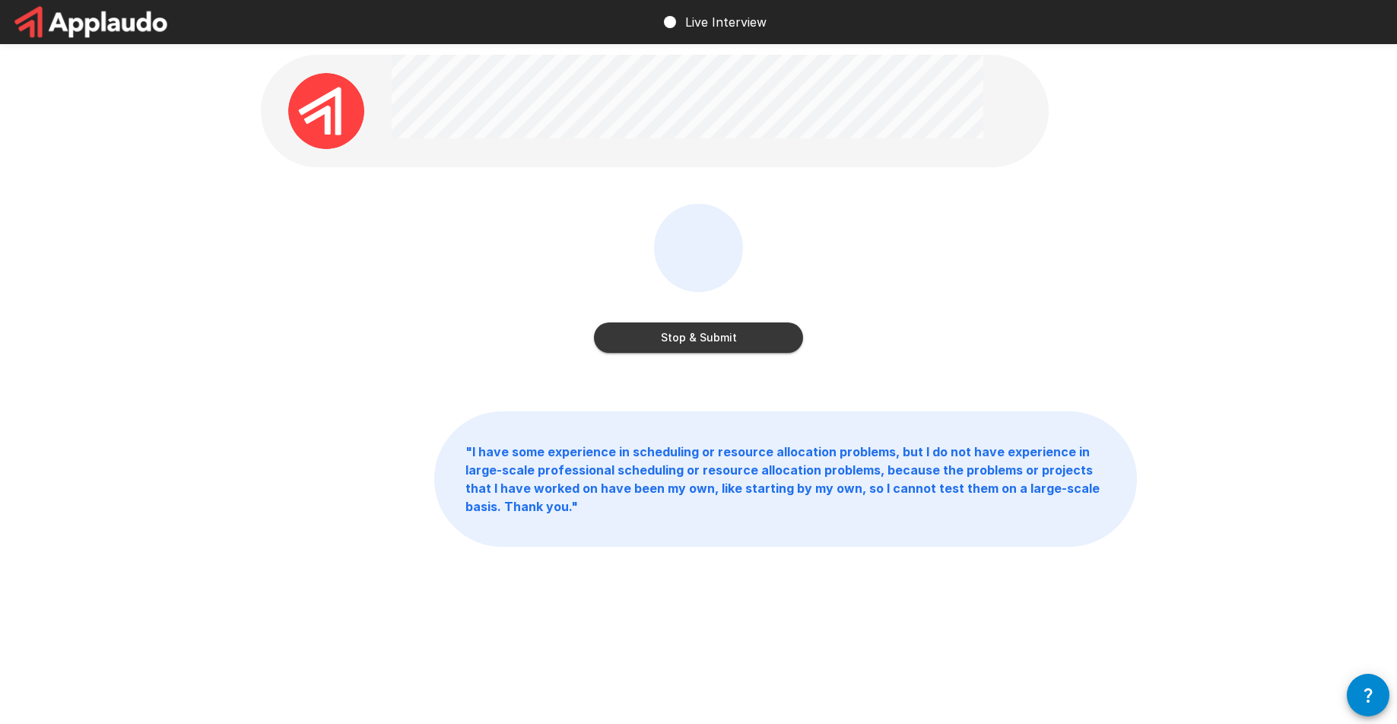
click at [741, 346] on button "Stop & Submit" at bounding box center [698, 338] width 209 height 30
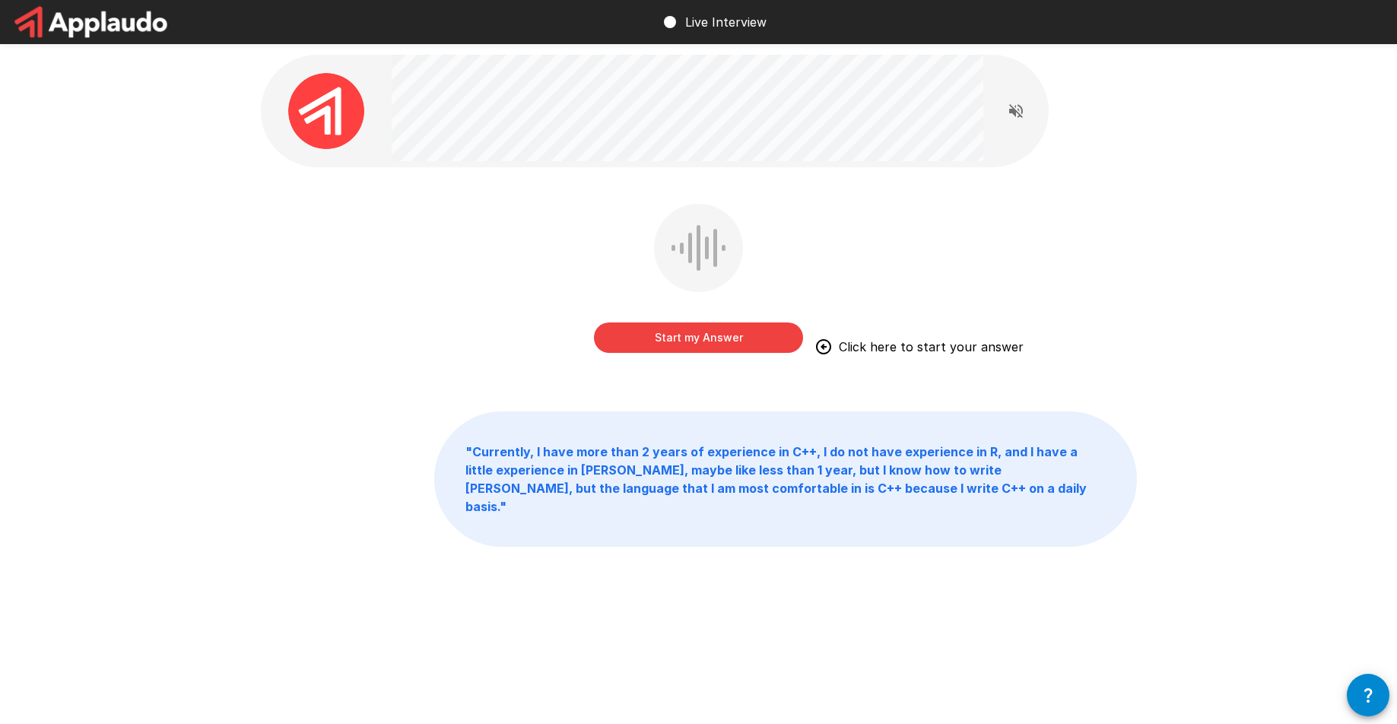
click at [729, 339] on button "Start my Answer" at bounding box center [698, 338] width 209 height 30
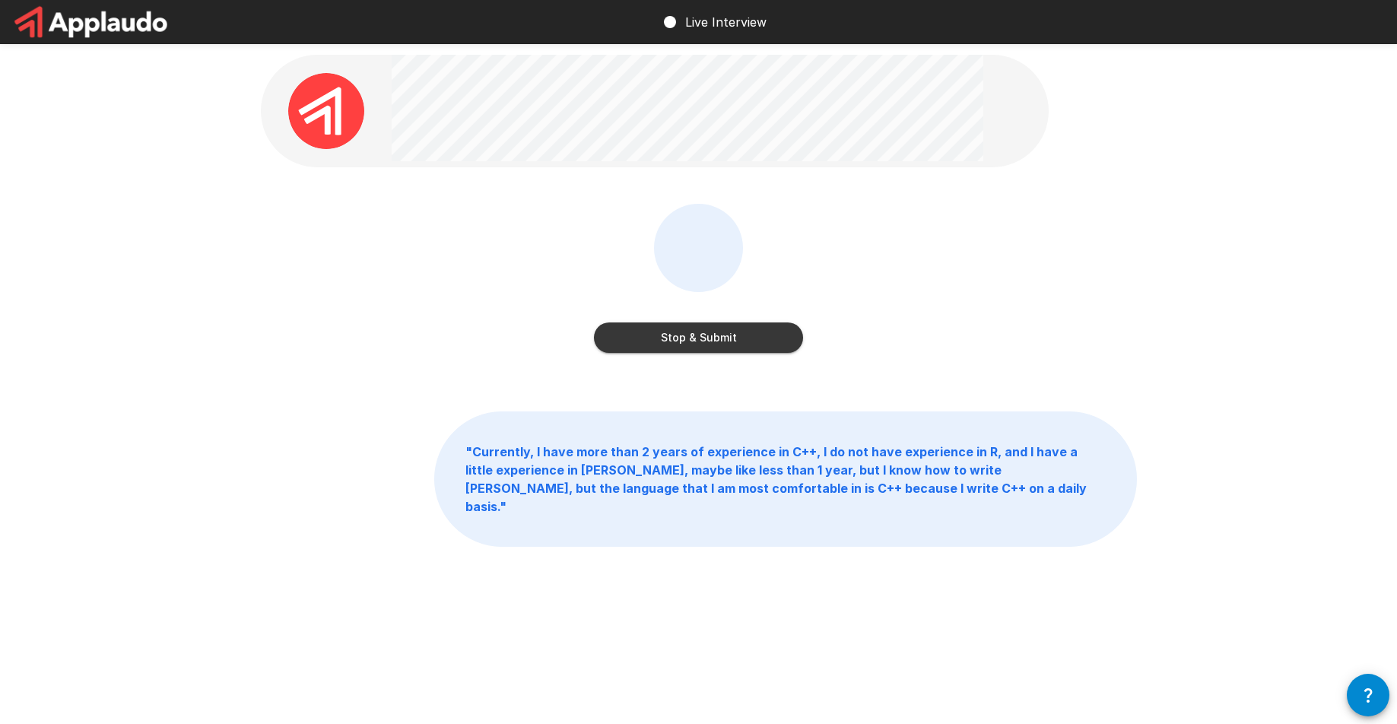
click at [718, 336] on button "Stop & Submit" at bounding box center [698, 338] width 209 height 30
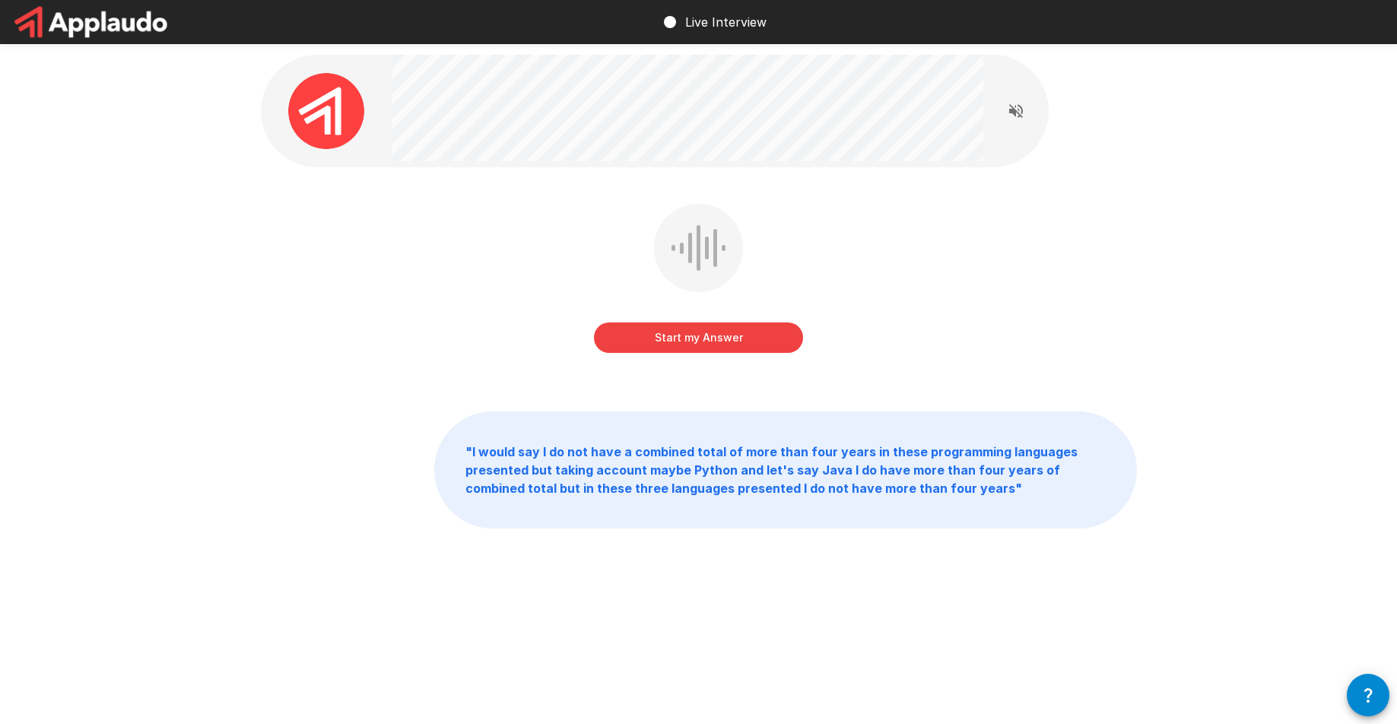
click at [718, 336] on button "Start my Answer" at bounding box center [698, 338] width 209 height 30
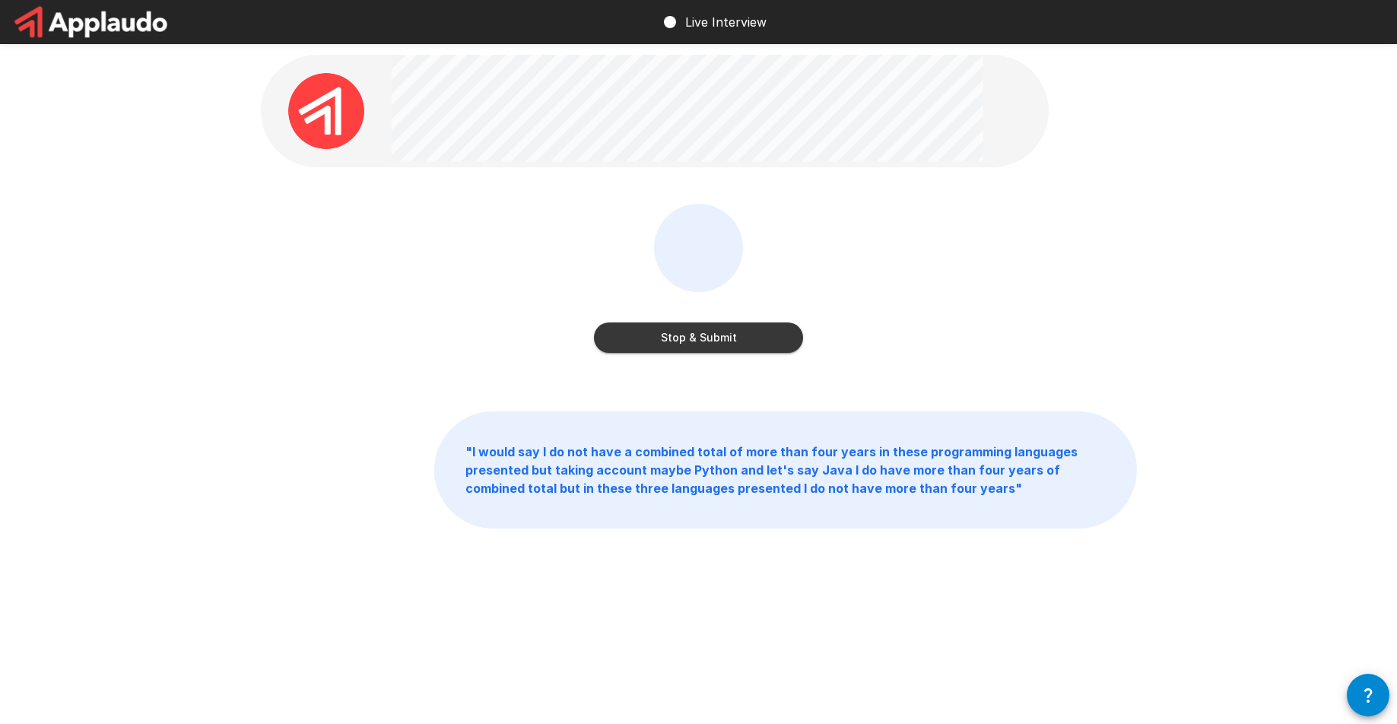
click at [718, 336] on button "Stop & Submit" at bounding box center [698, 338] width 209 height 30
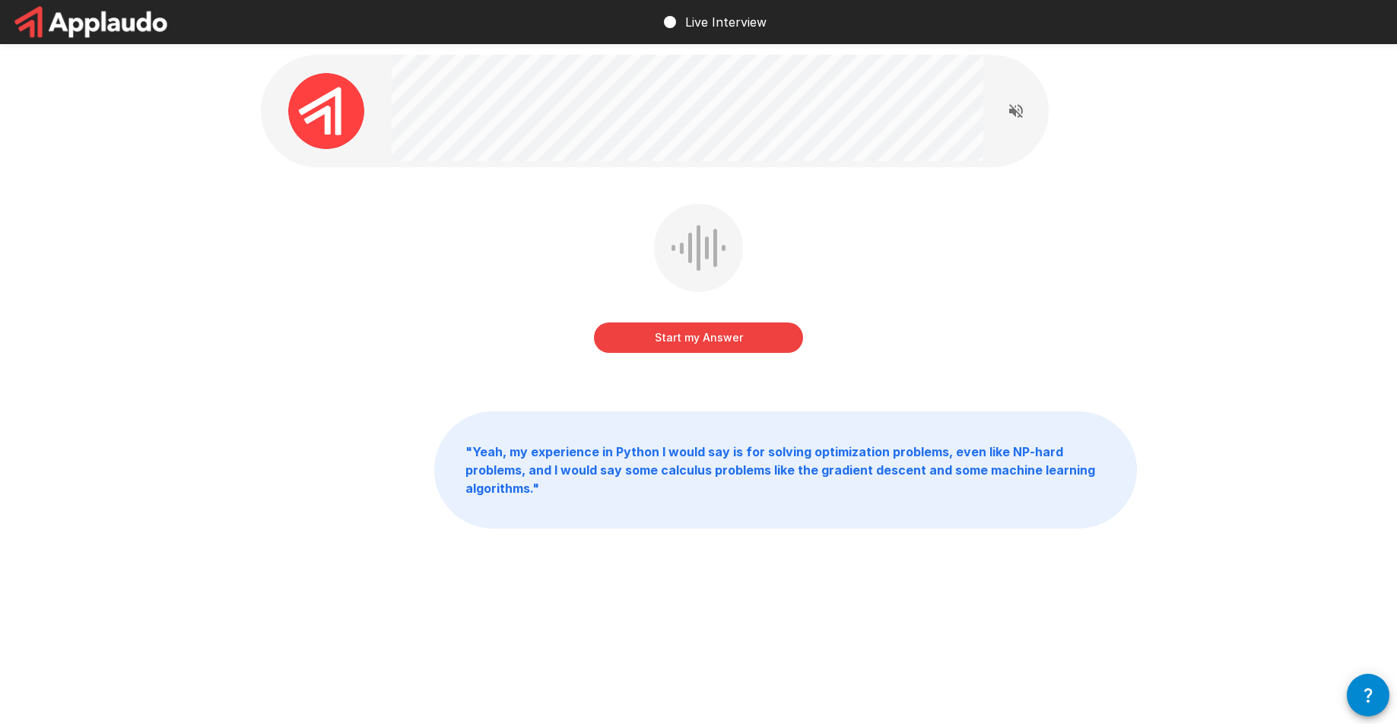
click at [718, 336] on button "Start my Answer" at bounding box center [698, 338] width 209 height 30
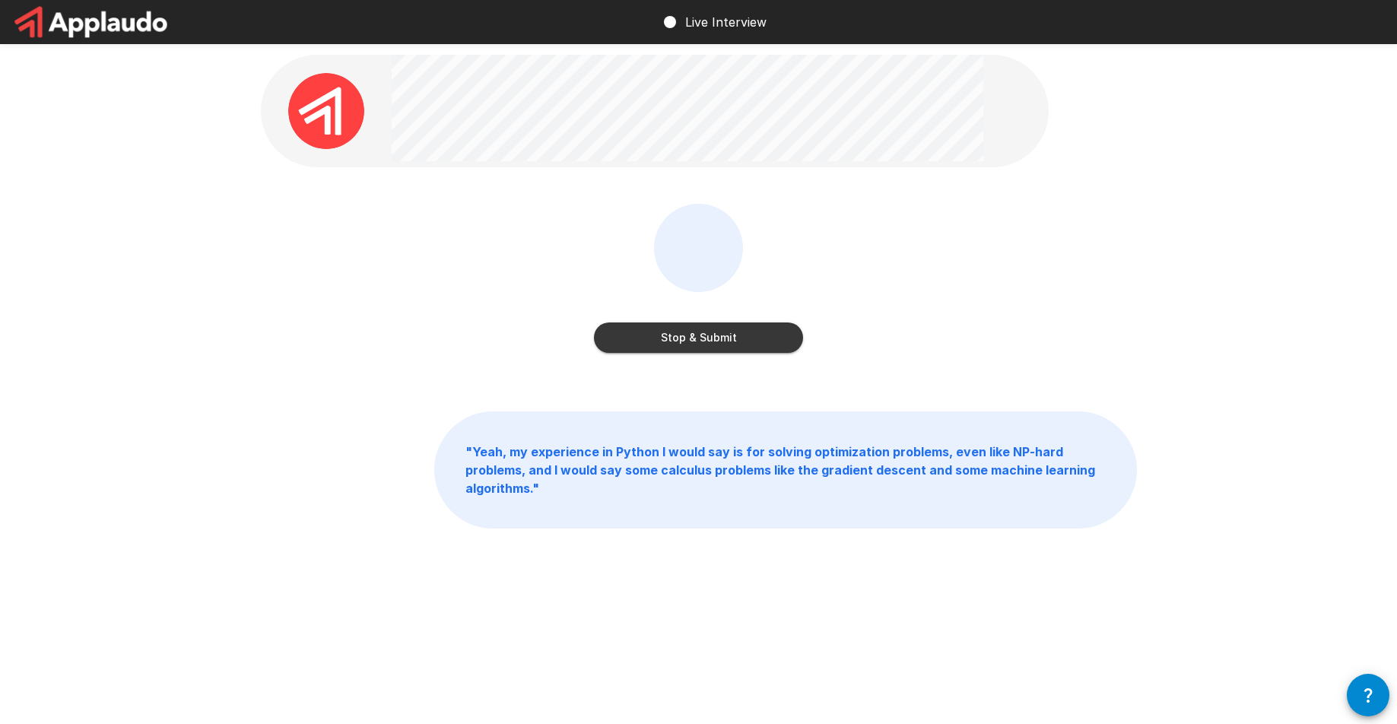
click at [718, 336] on button "Stop & Submit" at bounding box center [698, 338] width 209 height 30
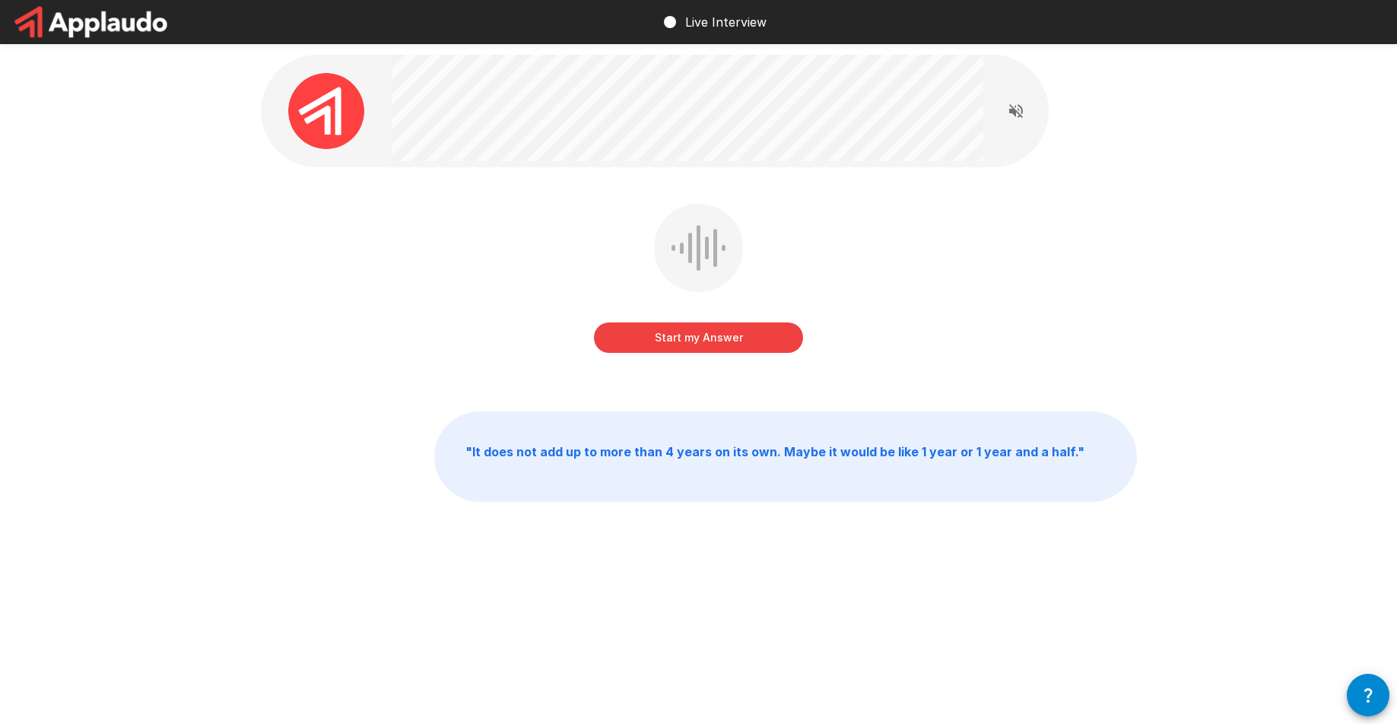
click at [718, 336] on button "Start my Answer" at bounding box center [698, 338] width 209 height 30
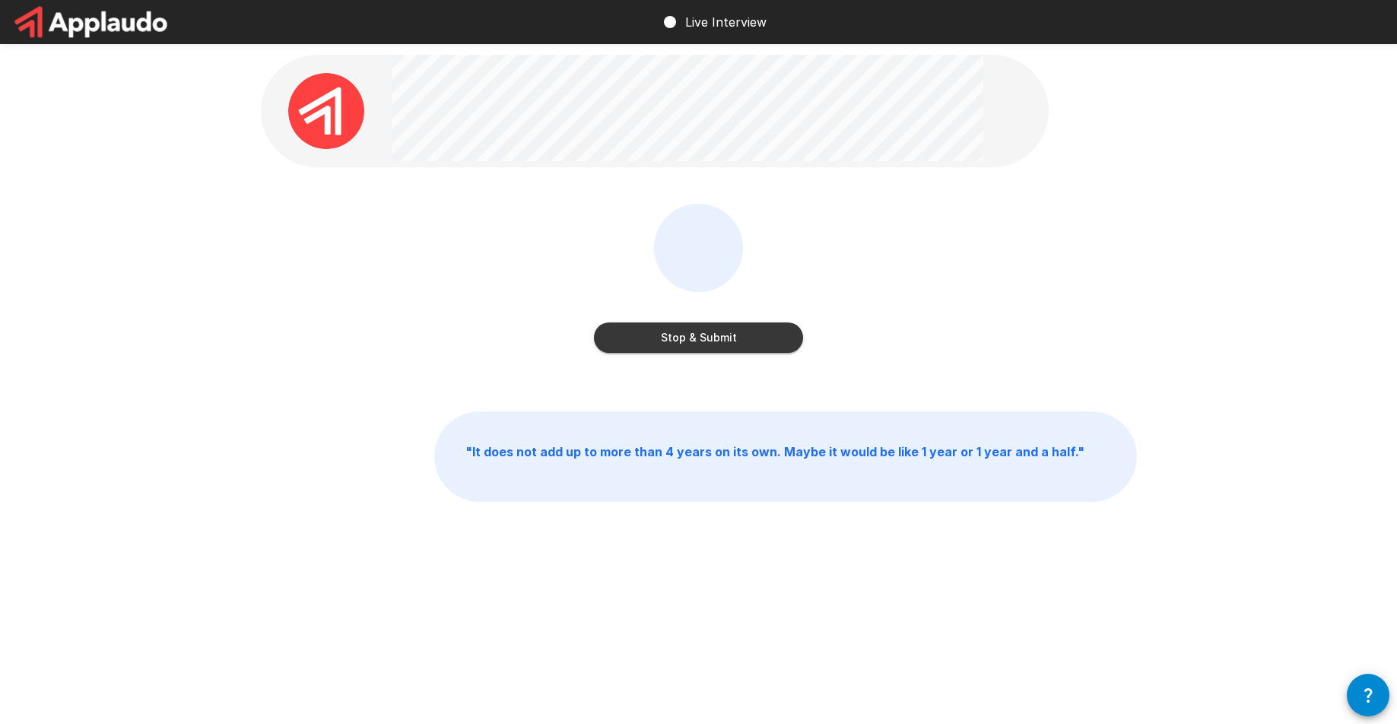
click at [718, 336] on button "Stop & Submit" at bounding box center [698, 338] width 209 height 30
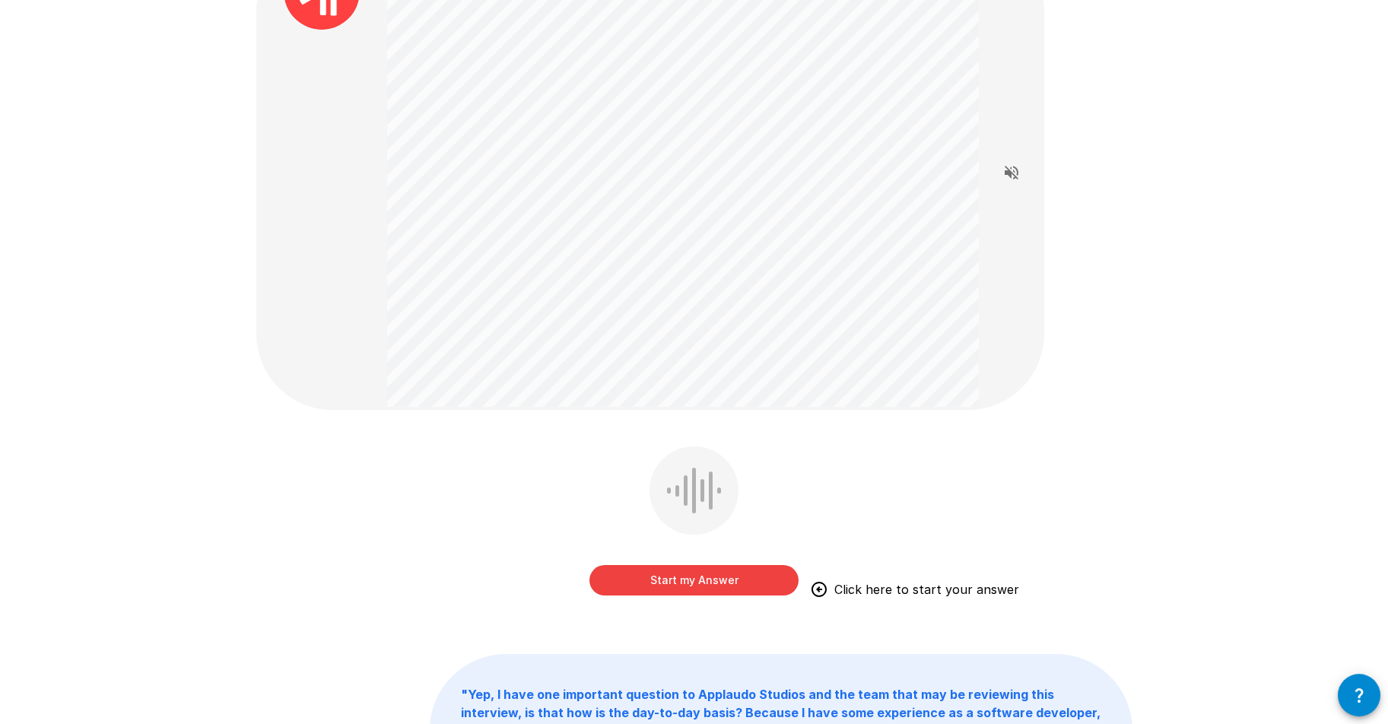
scroll to position [128, 0]
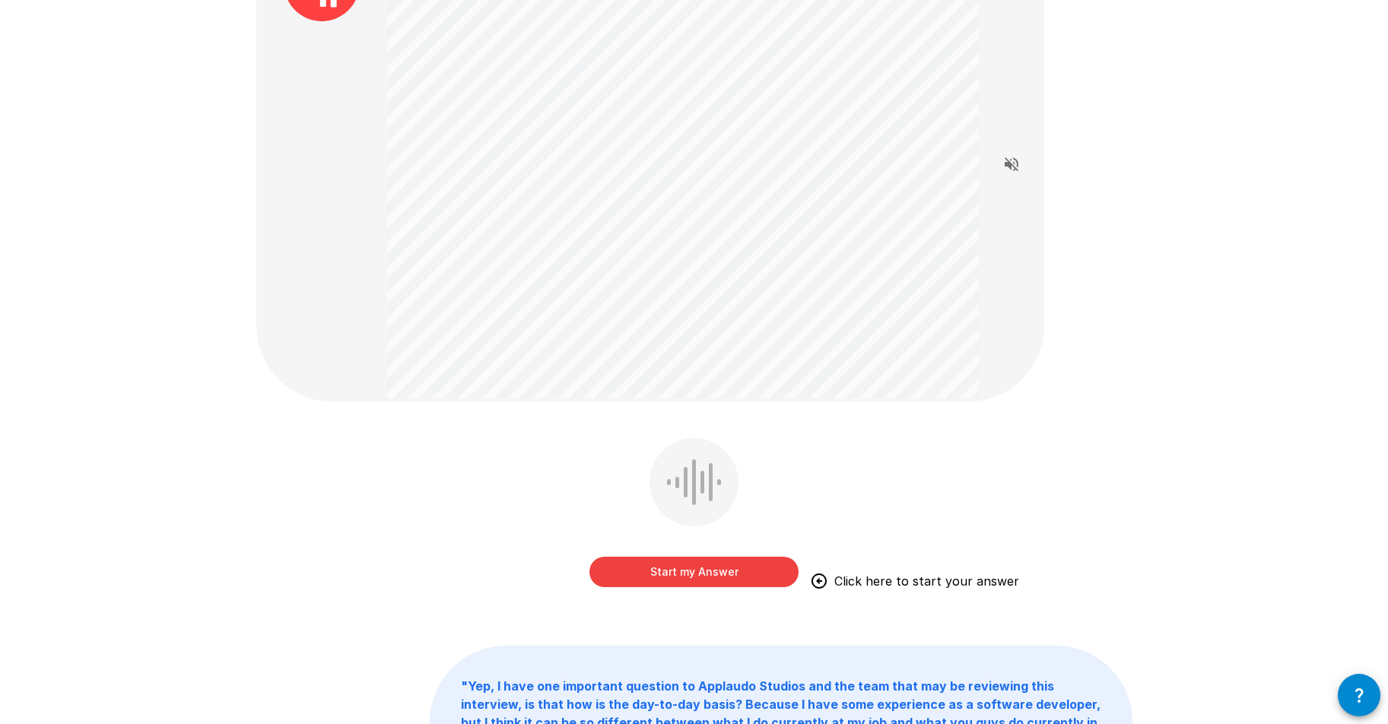
click at [682, 566] on button "Start my Answer" at bounding box center [693, 572] width 209 height 30
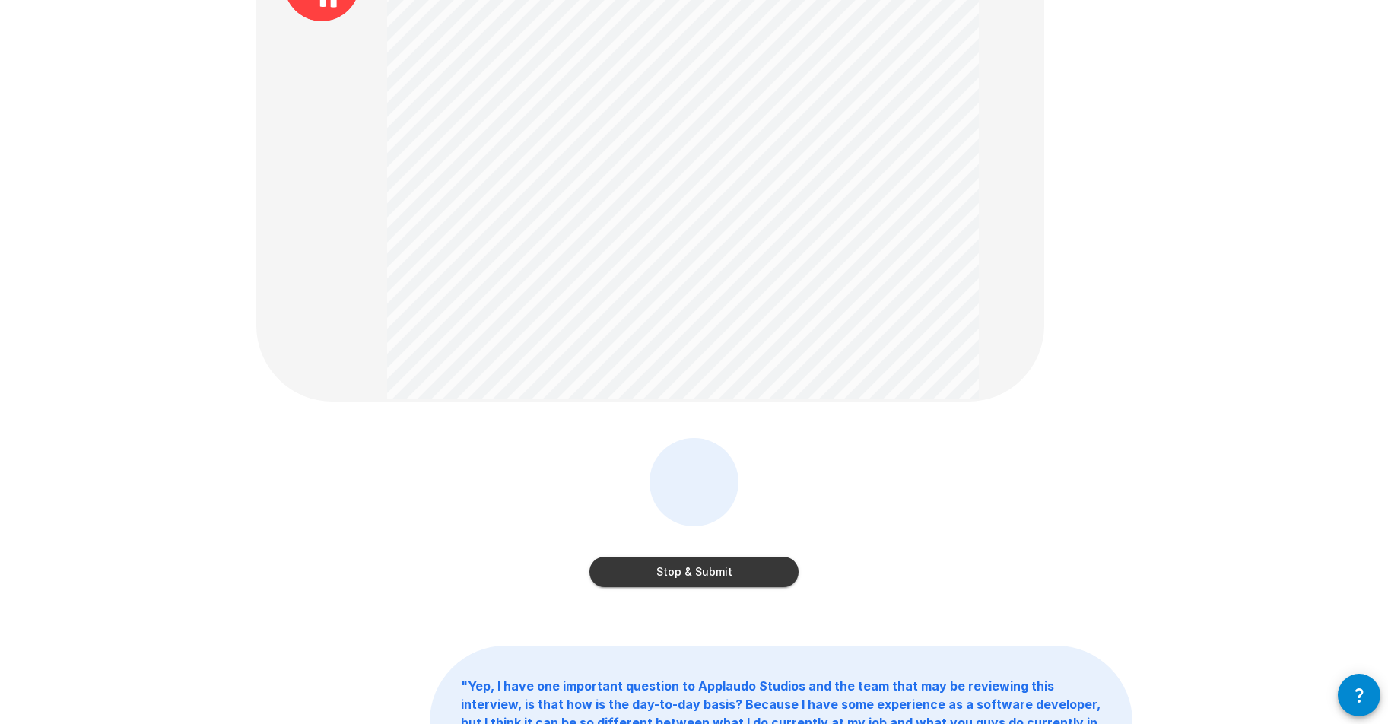
click at [682, 567] on button "Stop & Submit" at bounding box center [693, 572] width 209 height 30
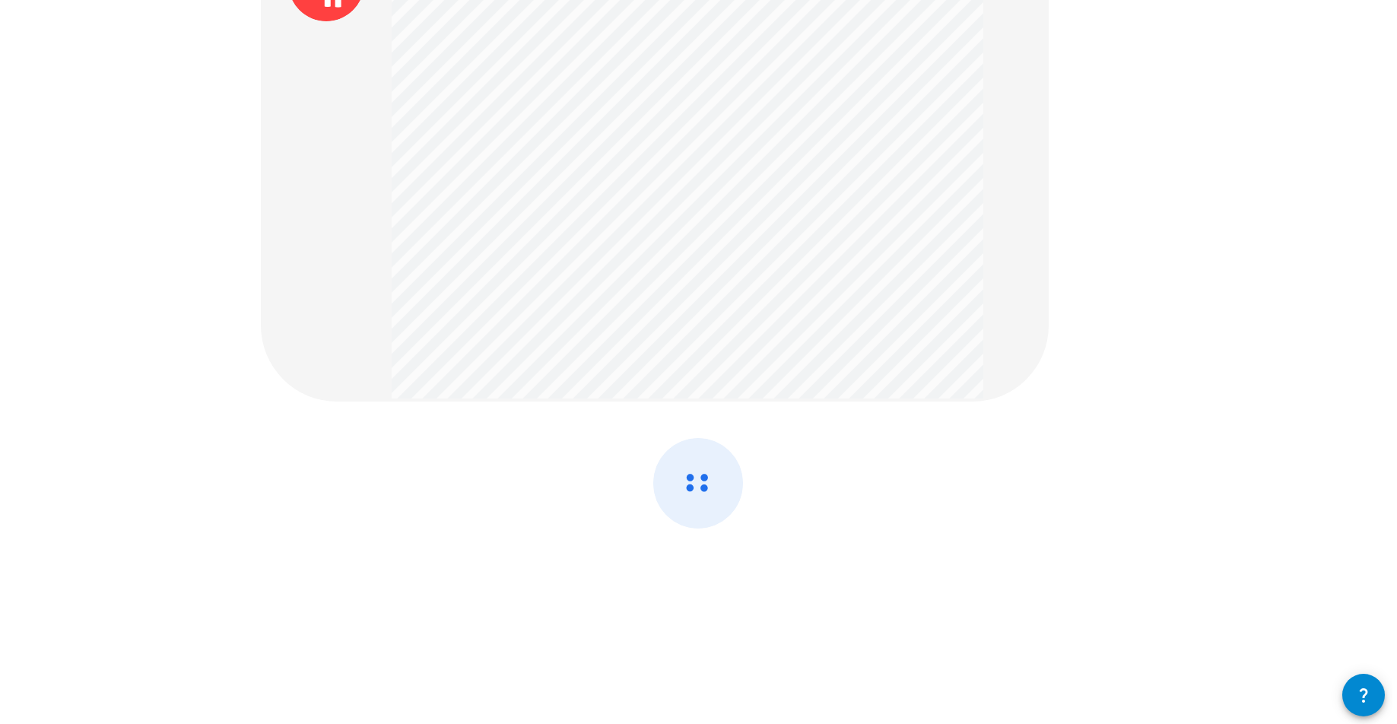
scroll to position [0, 0]
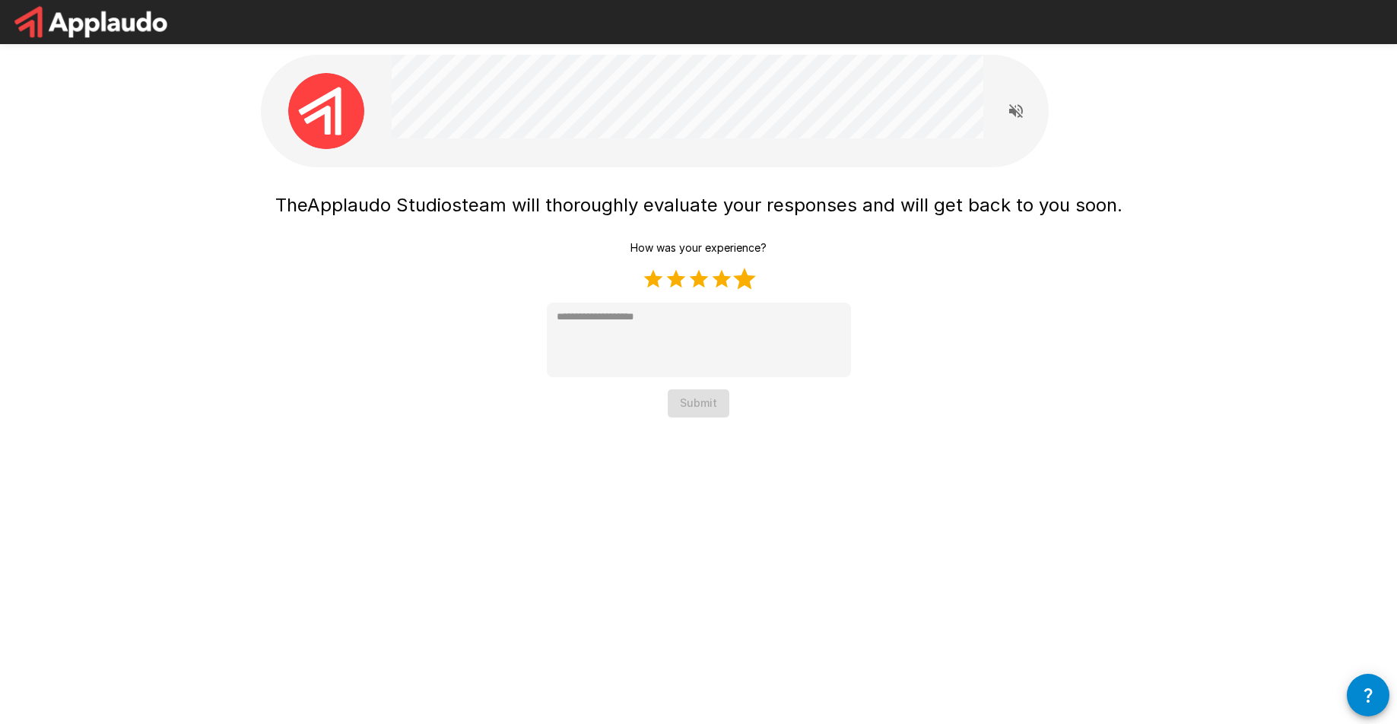
click at [734, 281] on label "5 Stars" at bounding box center [744, 279] width 23 height 23
type textarea "*"
click at [689, 412] on button "Submit" at bounding box center [699, 403] width 62 height 28
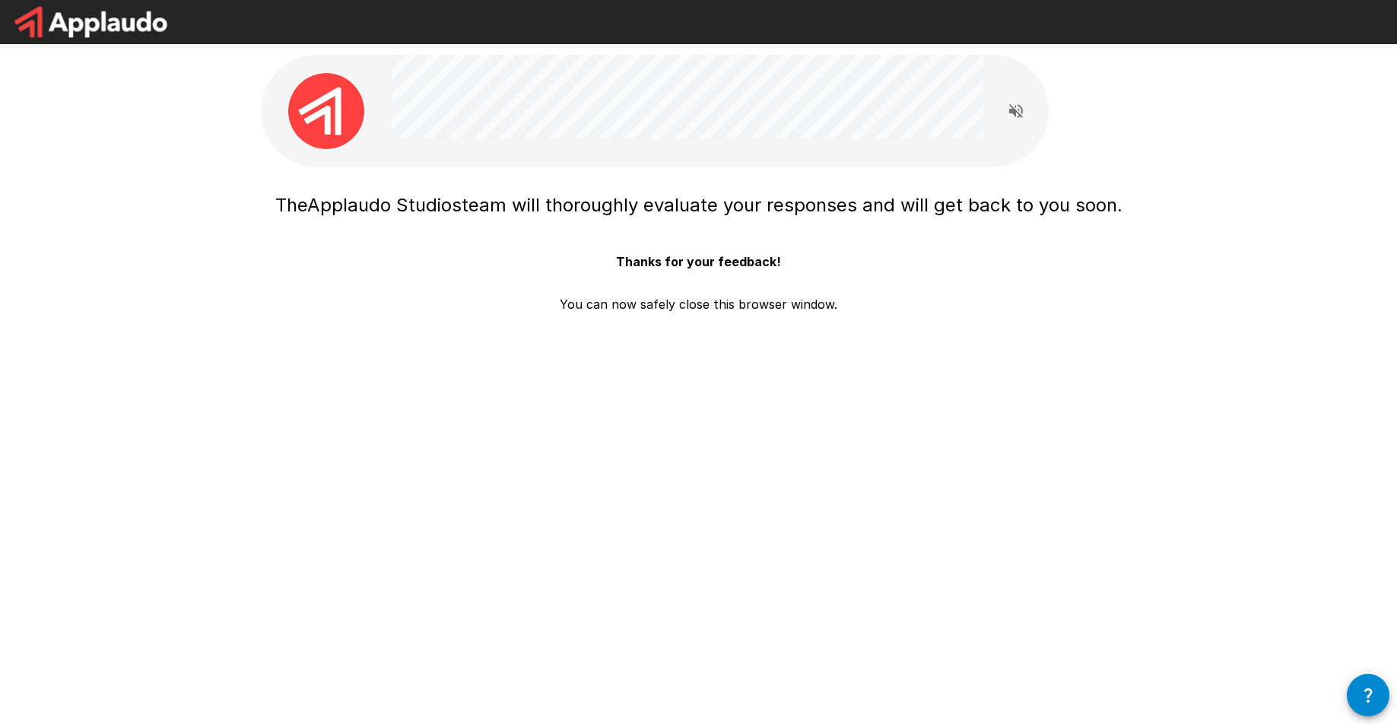
click at [536, 231] on div "The Applaudo Studios team will thoroughly evaluate your responses and will get …" at bounding box center [698, 250] width 847 height 128
click at [1123, 170] on div "The Applaudo Studios team will thoroughly evaluate your responses and will get …" at bounding box center [699, 239] width 913 height 478
click at [365, 130] on div at bounding box center [327, 111] width 132 height 76
